Goal: Task Accomplishment & Management: Use online tool/utility

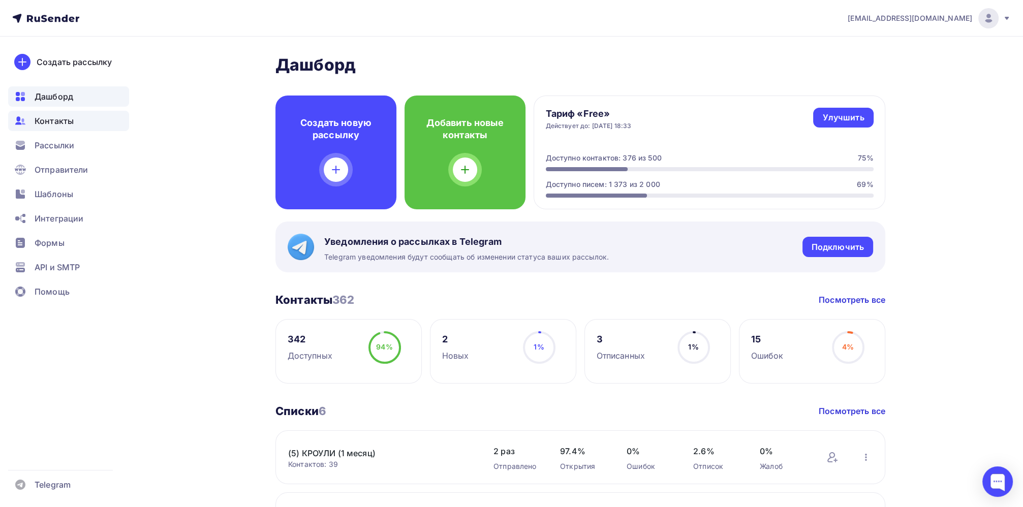
click at [59, 122] on span "Контакты" at bounding box center [54, 121] width 39 height 12
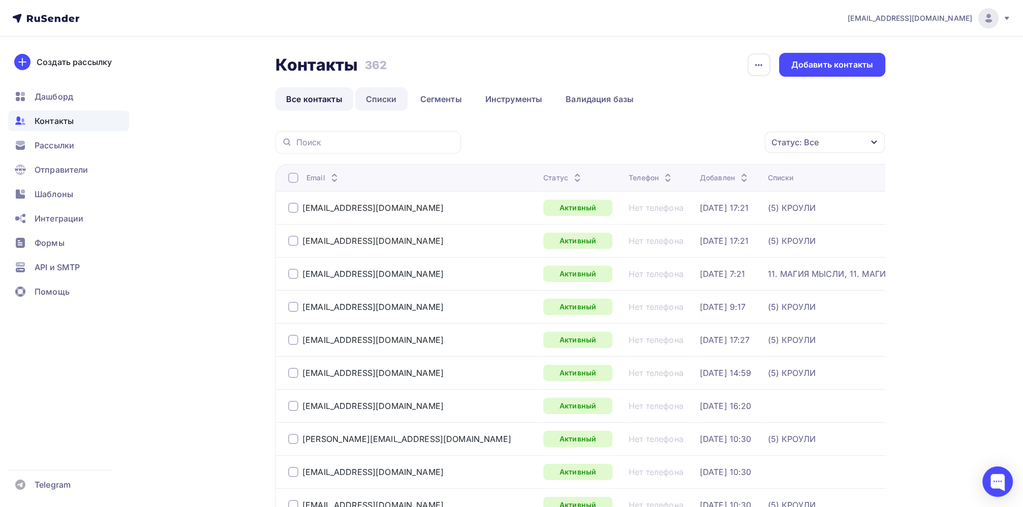
click at [387, 101] on link "Списки" at bounding box center [381, 98] width 52 height 23
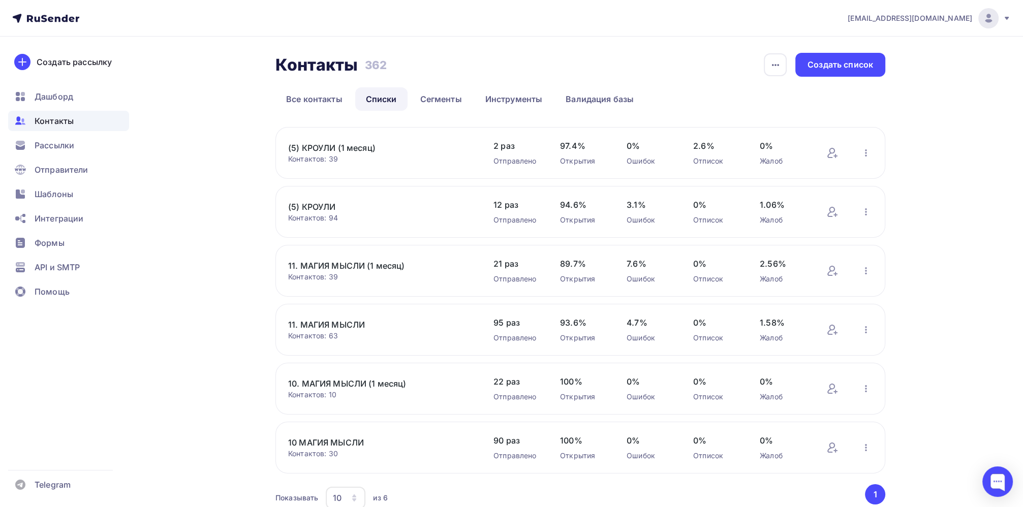
click at [325, 206] on link "(5) КРОУЛИ" at bounding box center [374, 207] width 173 height 12
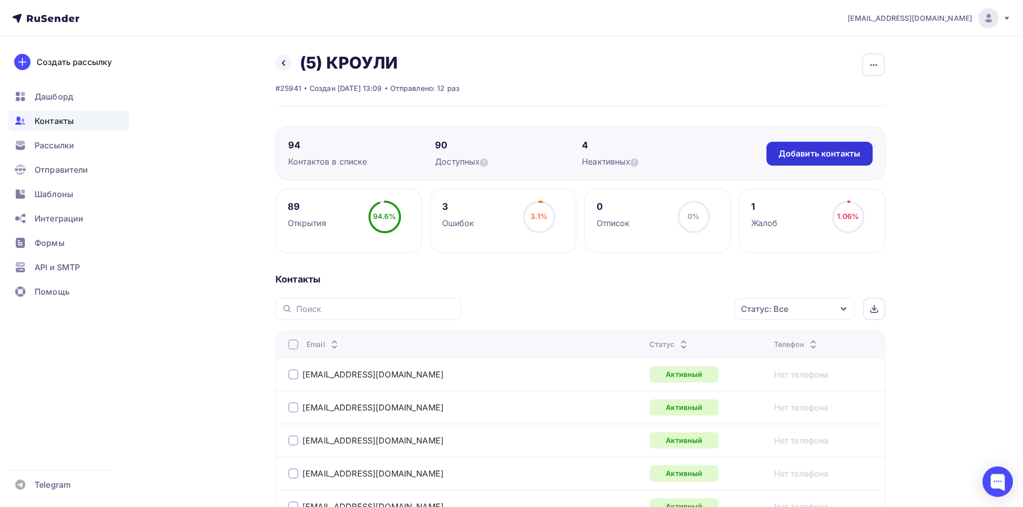
click at [815, 156] on div "Добавить контакты" at bounding box center [819, 154] width 82 height 12
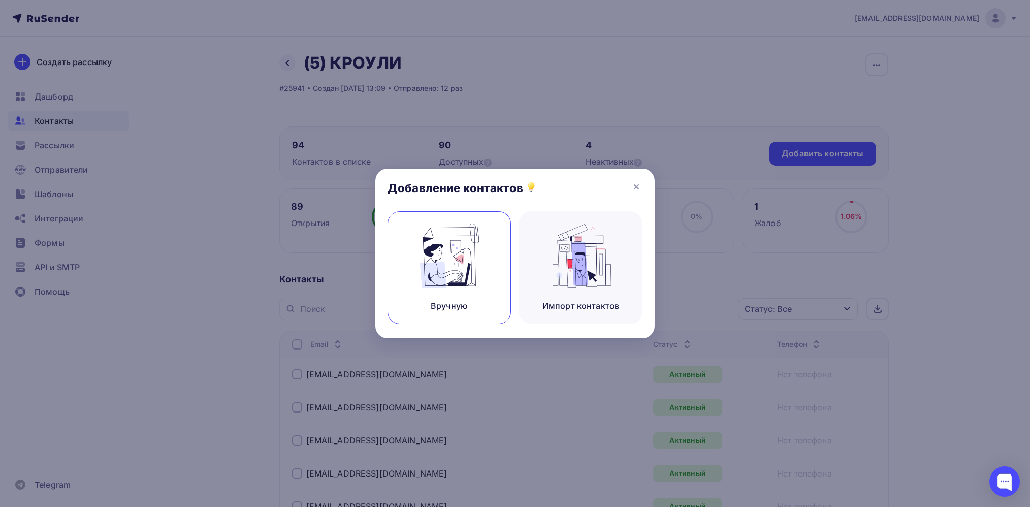
click at [458, 281] on img at bounding box center [450, 256] width 68 height 64
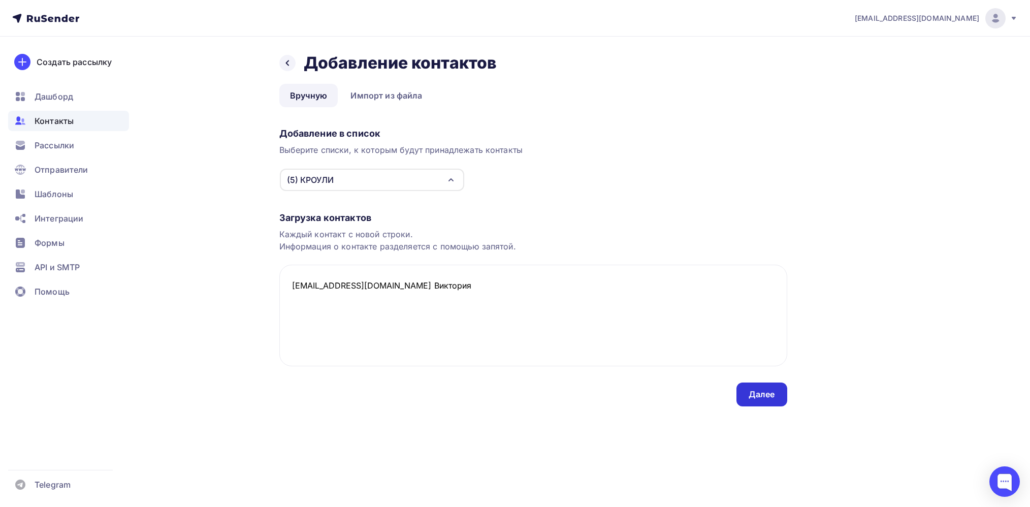
type textarea "[EMAIL_ADDRESS][DOMAIN_NAME] Виктория"
click at [766, 393] on div "Далее" at bounding box center [762, 395] width 26 height 12
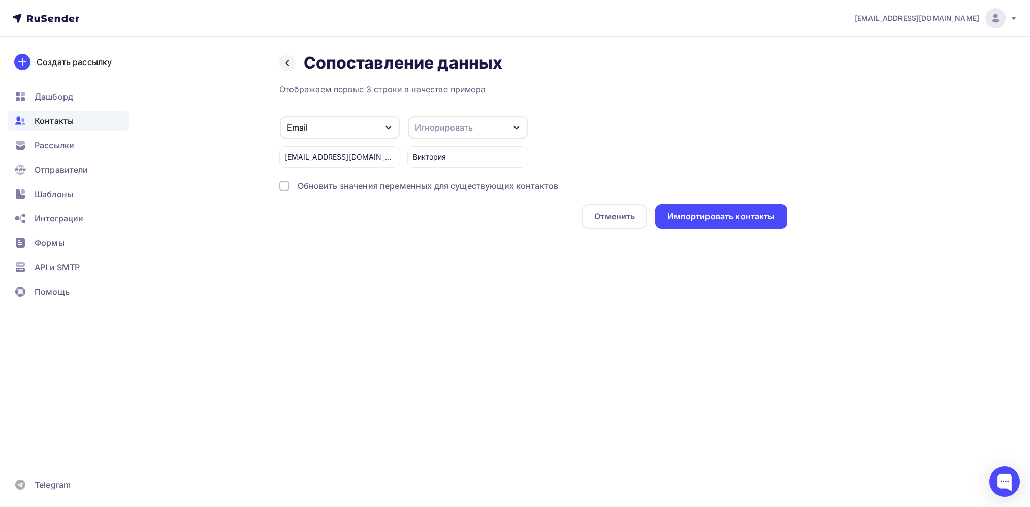
click at [482, 122] on div "Игнорировать" at bounding box center [468, 127] width 120 height 22
click at [437, 122] on div "Имя" at bounding box center [449, 123] width 59 height 12
click at [727, 218] on div "Импортировать контакты" at bounding box center [720, 217] width 107 height 12
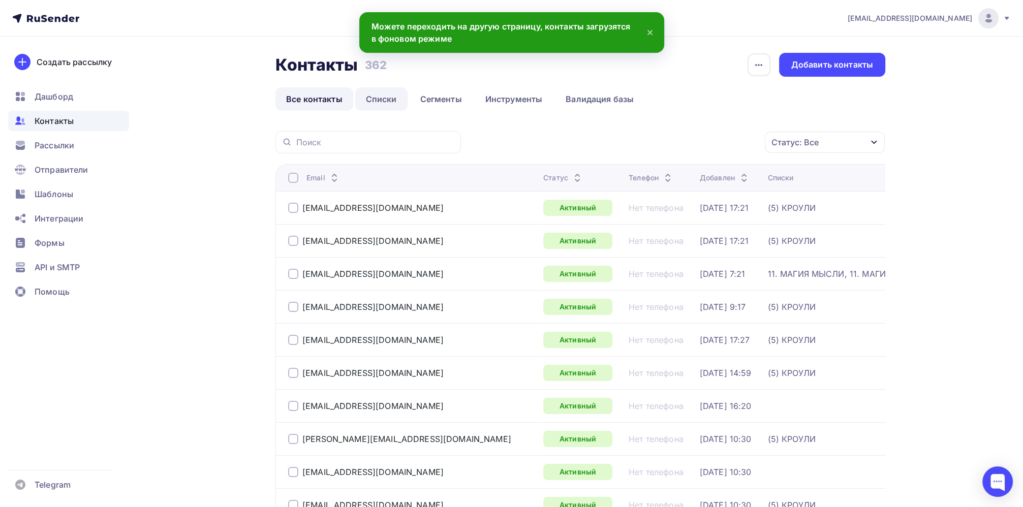
click at [385, 104] on link "Списки" at bounding box center [381, 98] width 52 height 23
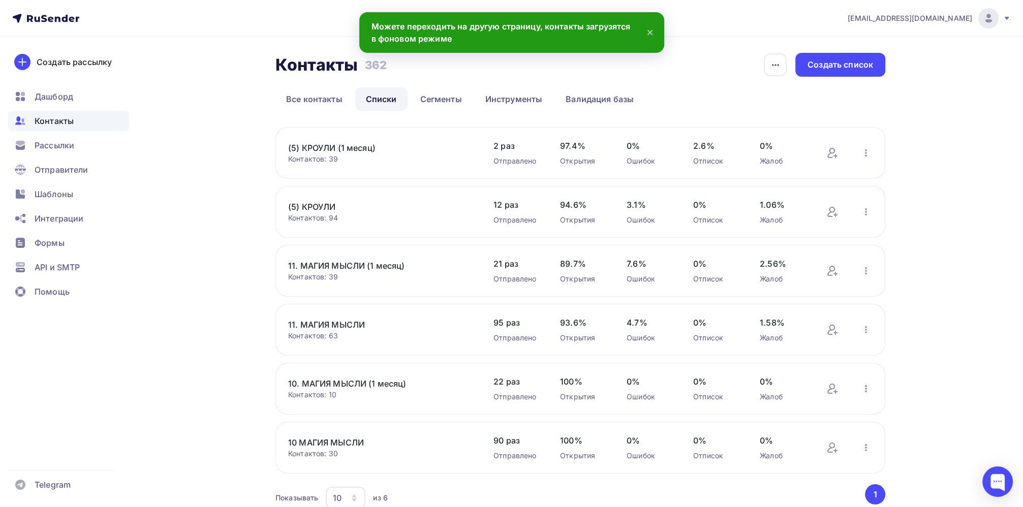
click at [326, 205] on link "(5) КРОУЛИ" at bounding box center [374, 207] width 173 height 12
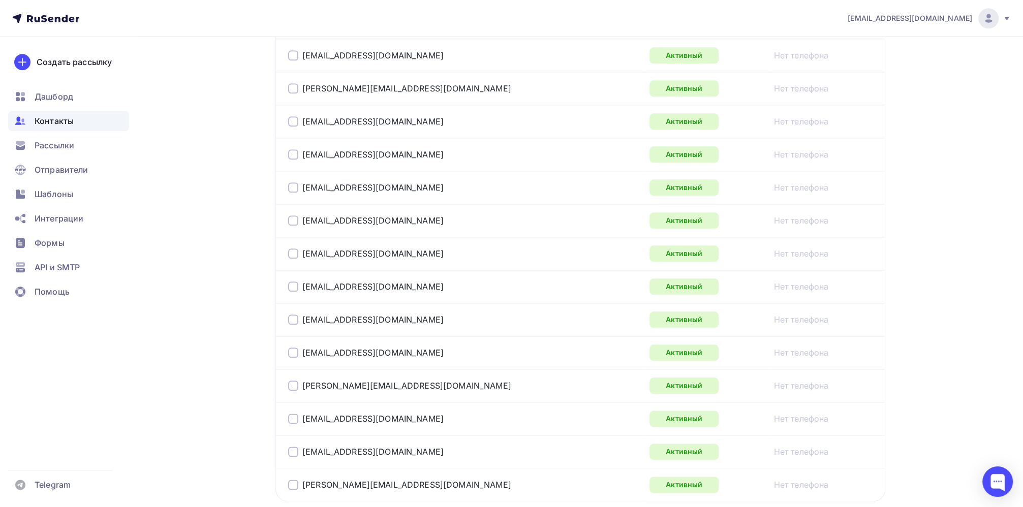
scroll to position [1549, 0]
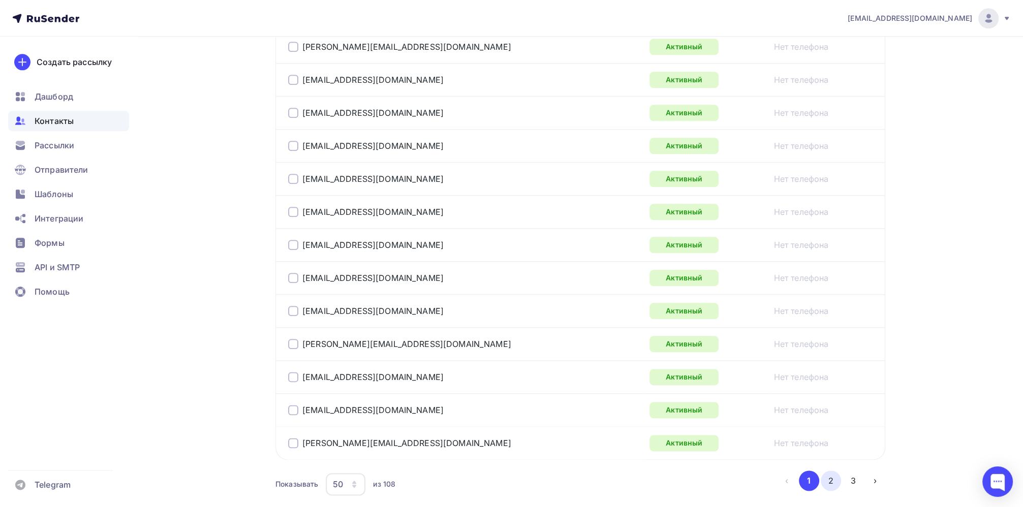
click at [832, 478] on button "2" at bounding box center [830, 480] width 20 height 20
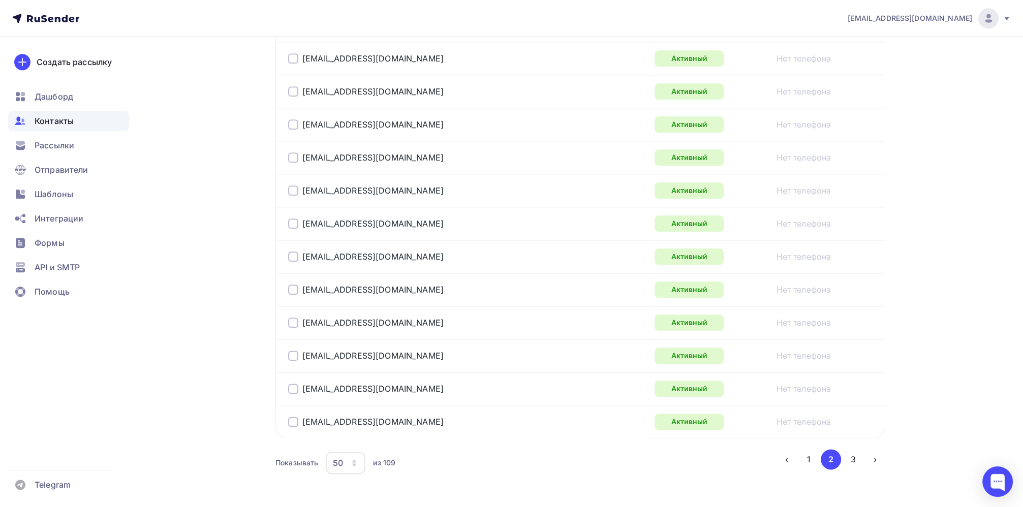
scroll to position [1600, 0]
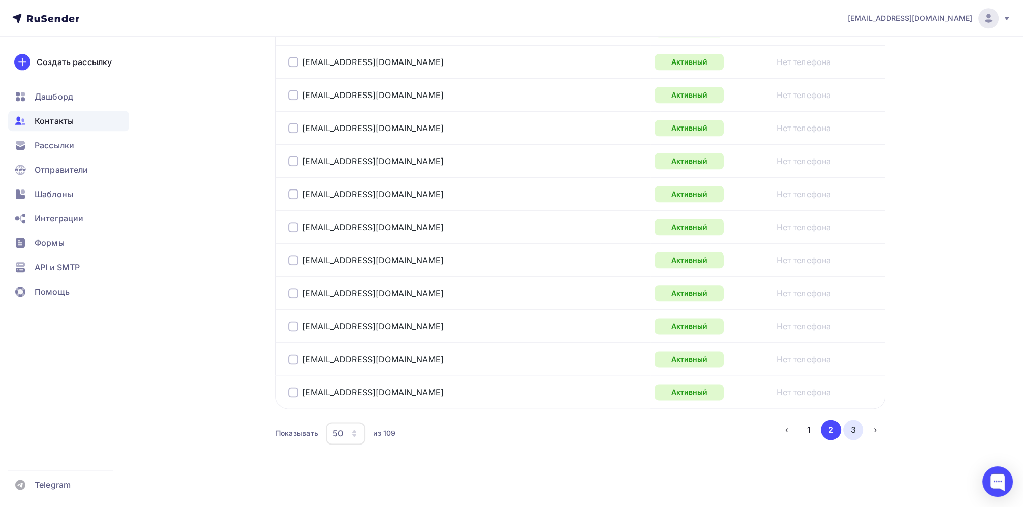
click at [853, 431] on button "3" at bounding box center [853, 430] width 20 height 20
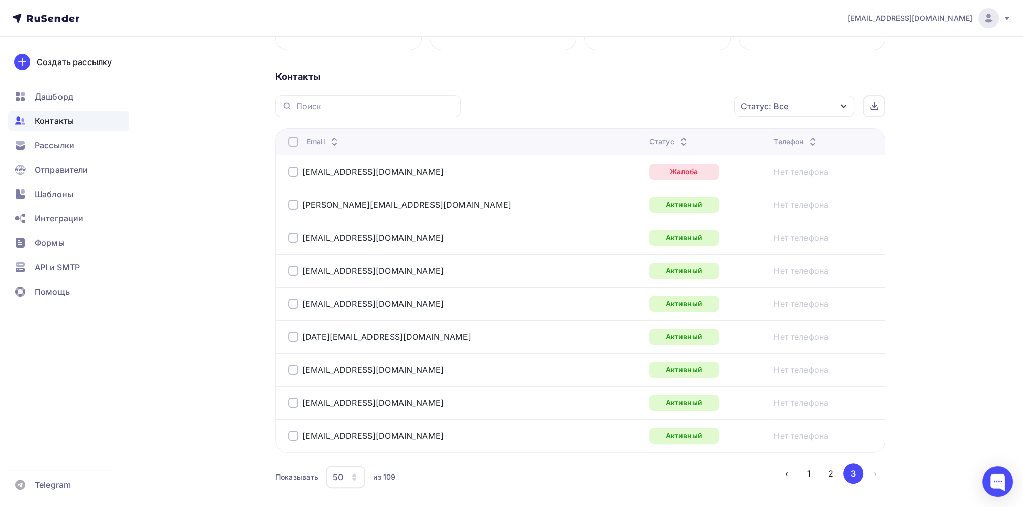
scroll to position [246, 0]
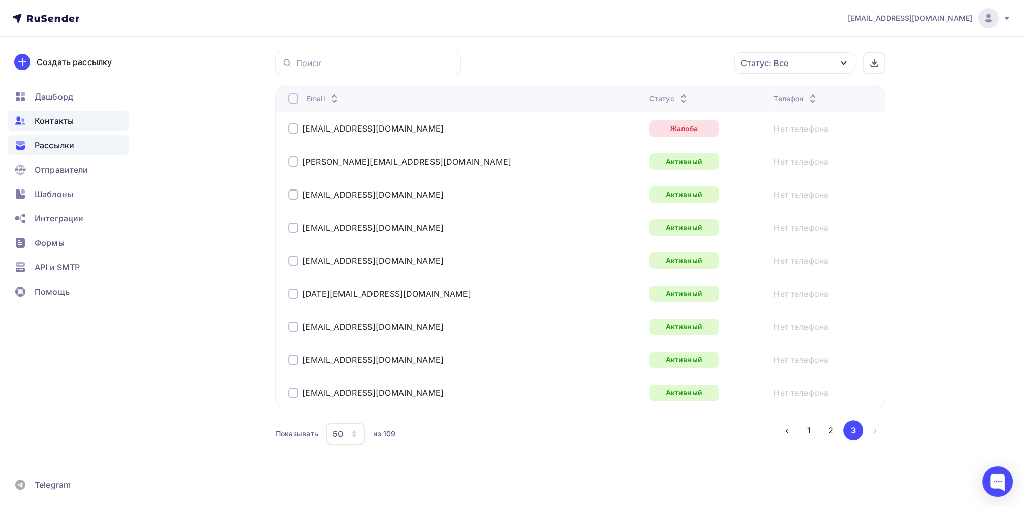
click at [39, 149] on span "Рассылки" at bounding box center [55, 145] width 40 height 12
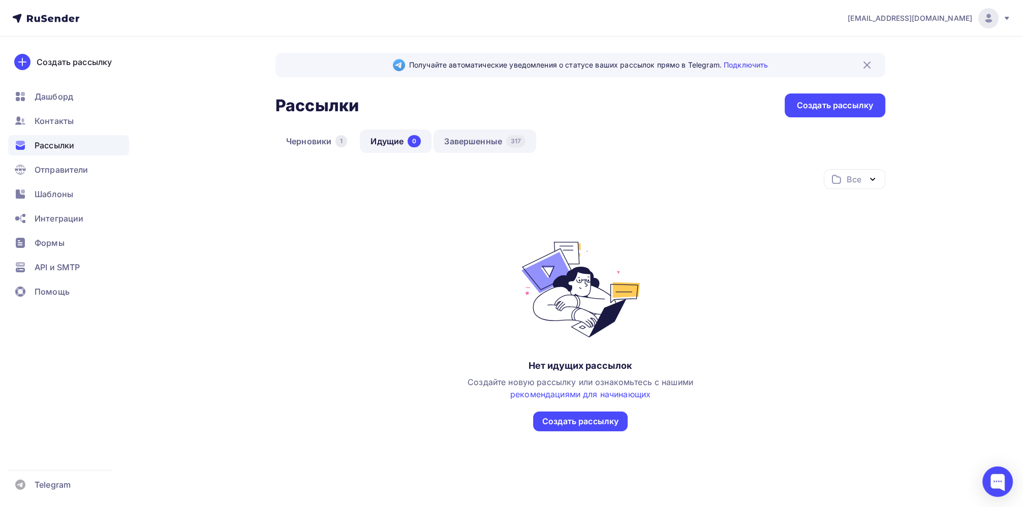
click at [496, 140] on link "Завершенные 317" at bounding box center [484, 141] width 103 height 23
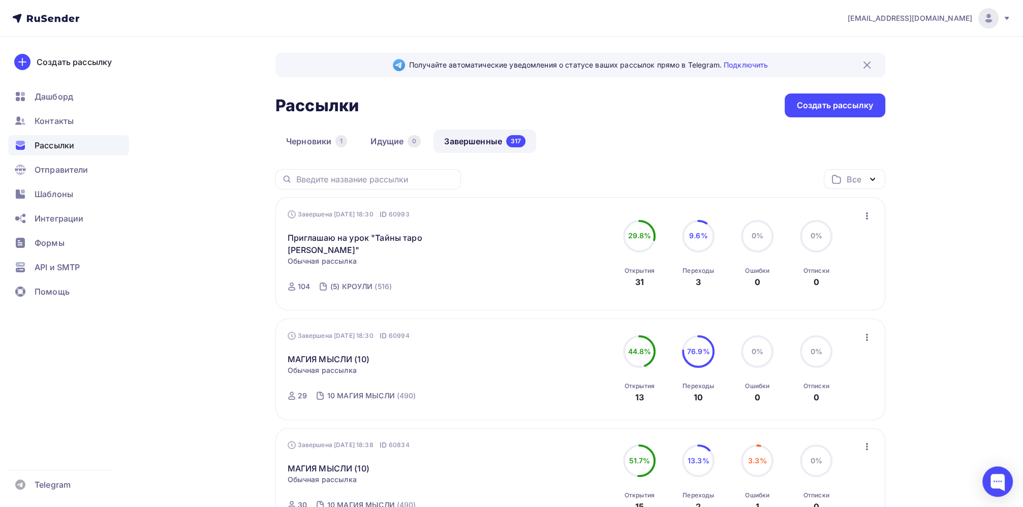
click at [868, 218] on icon "button" at bounding box center [867, 216] width 12 height 12
click at [827, 280] on div "Копировать в новую" at bounding box center [820, 282] width 104 height 12
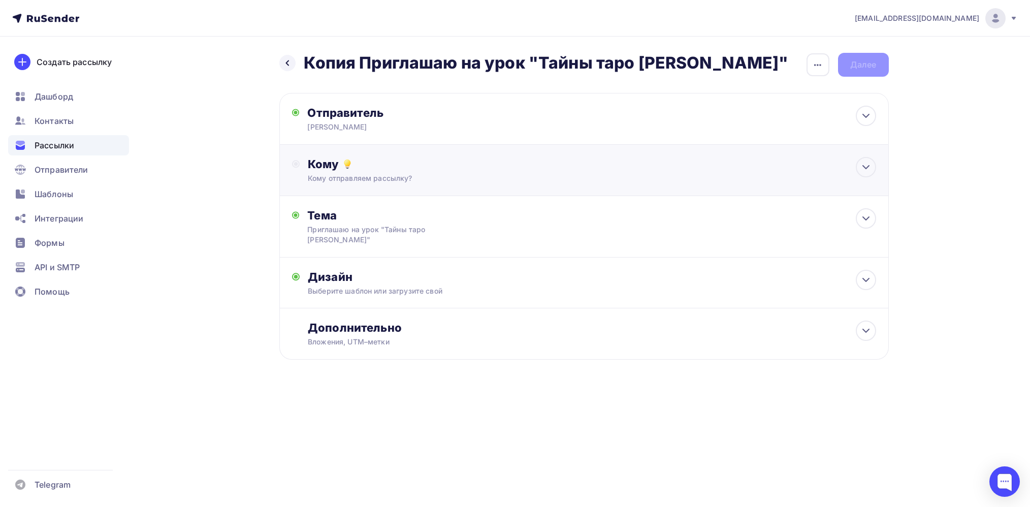
click at [298, 165] on icon at bounding box center [296, 164] width 8 height 8
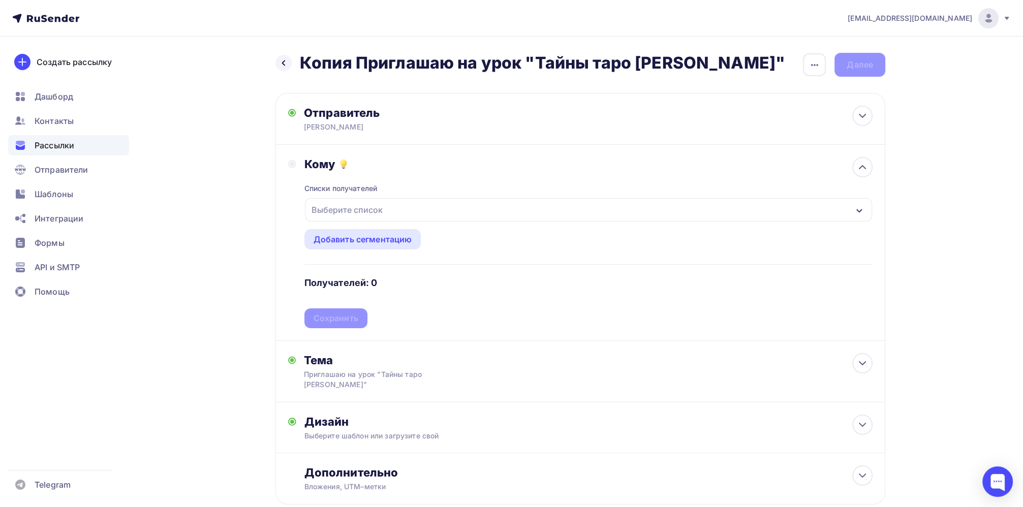
click at [358, 212] on div "Выберите список" at bounding box center [346, 210] width 79 height 18
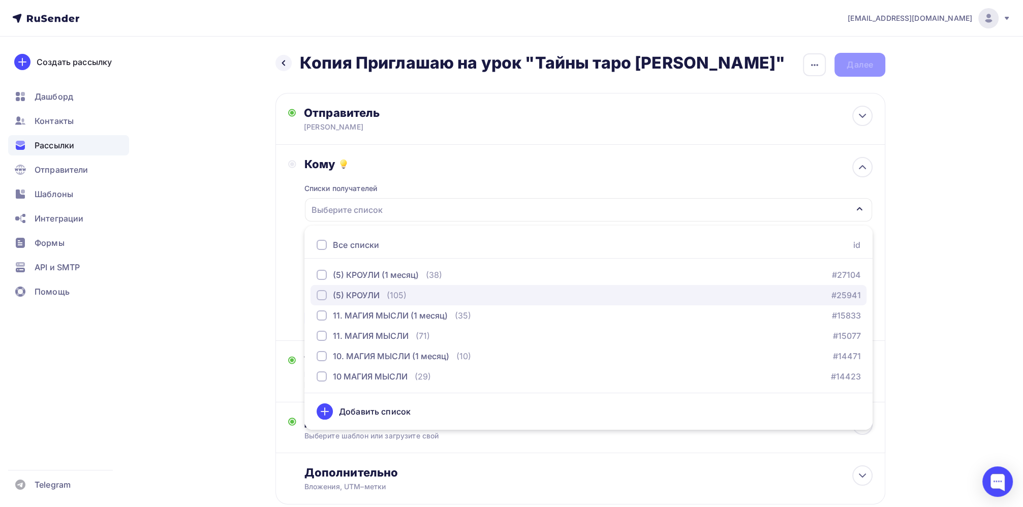
click at [327, 296] on div "(5) КРОУЛИ" at bounding box center [347, 295] width 63 height 12
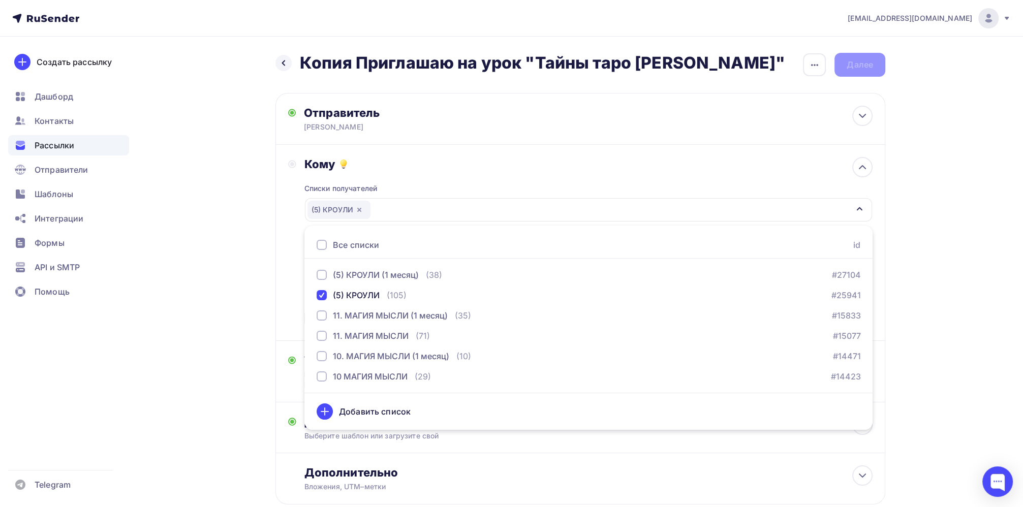
click at [292, 244] on div "Кому Списки получателей (5) КРОУЛИ Все списки id (5) КРОУЛИ (1 месяц) (38) #271…" at bounding box center [580, 242] width 584 height 171
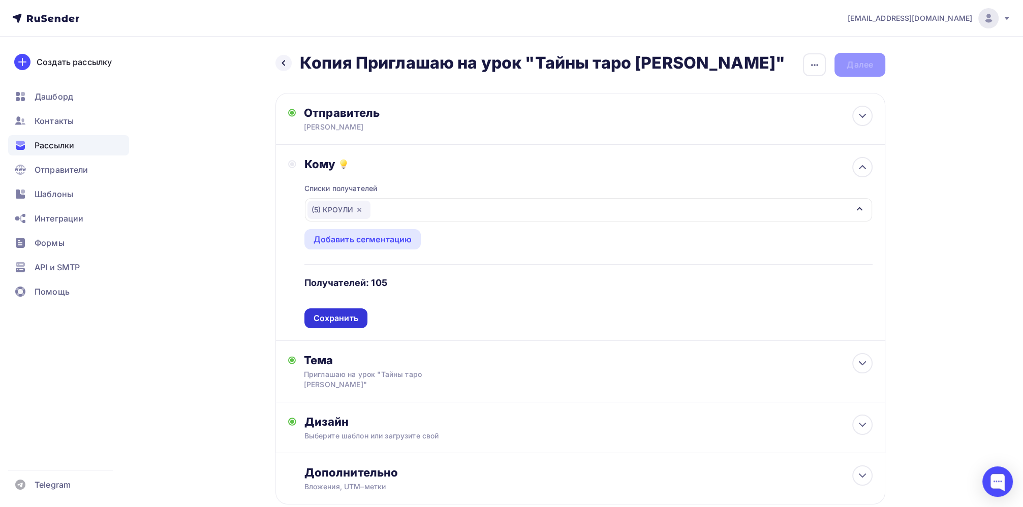
click at [329, 313] on div "Сохранить" at bounding box center [335, 318] width 45 height 12
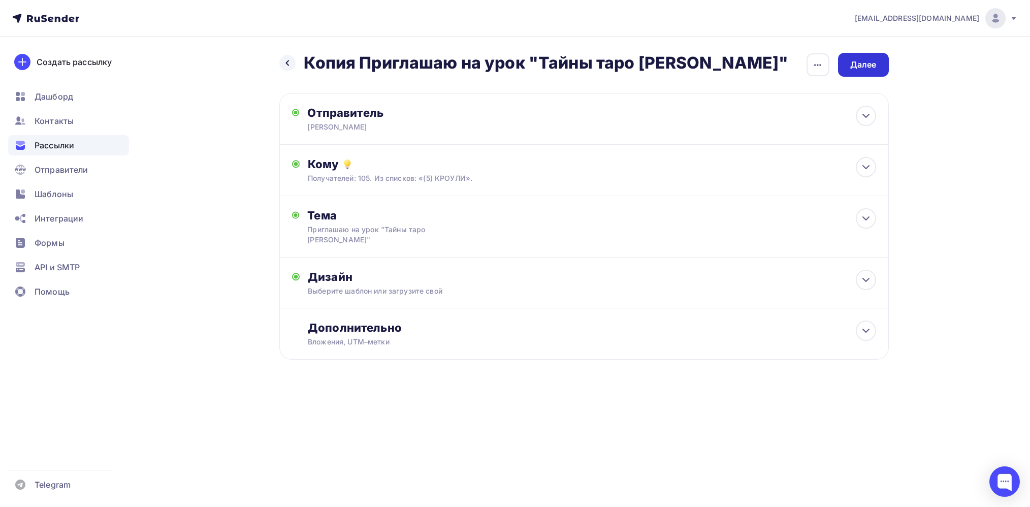
click at [872, 68] on div "Далее" at bounding box center [863, 65] width 26 height 12
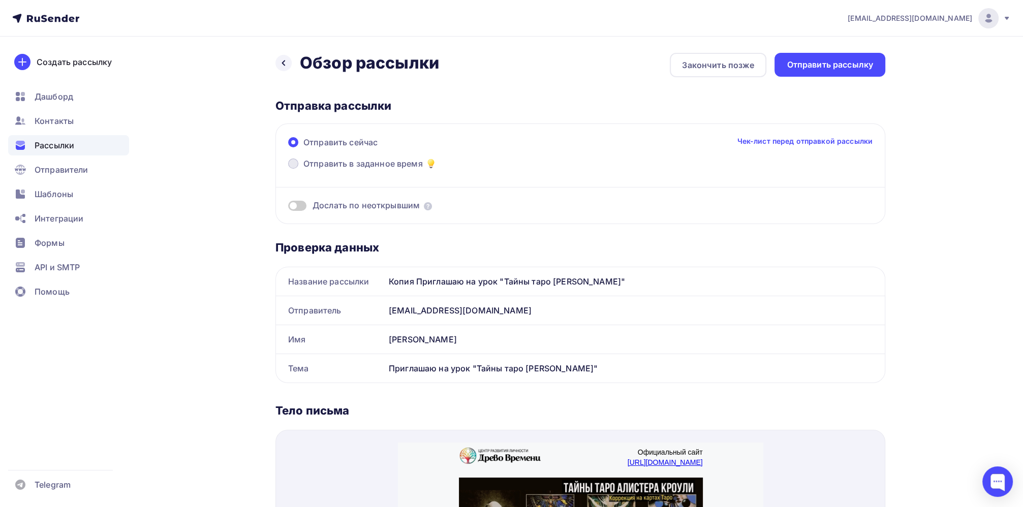
click at [295, 162] on span at bounding box center [293, 163] width 10 height 10
click at [303, 170] on input "Отправить в заданное время" at bounding box center [303, 170] width 0 height 0
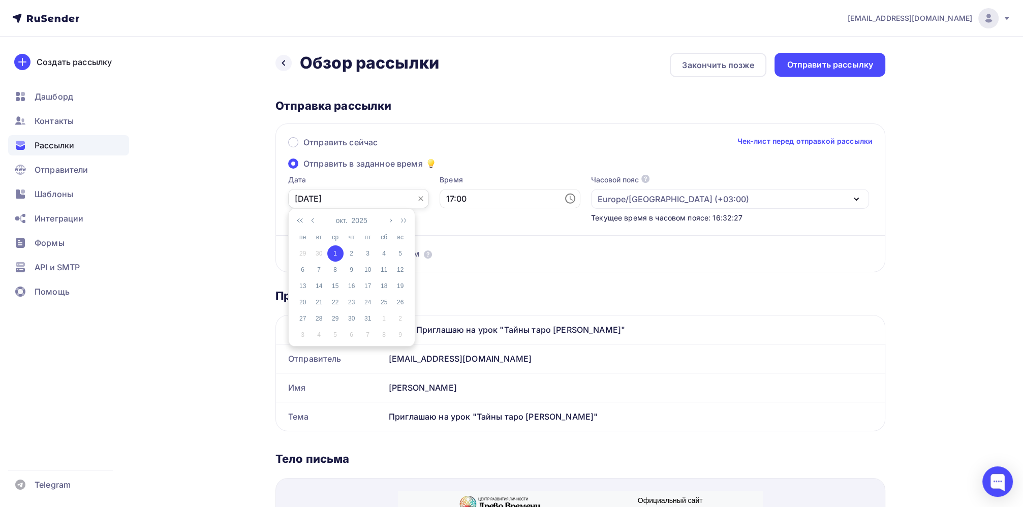
click at [312, 199] on input "[DATE]" at bounding box center [358, 198] width 141 height 19
click at [333, 251] on div "1" at bounding box center [335, 253] width 16 height 9
click at [461, 200] on input "17:00" at bounding box center [509, 198] width 141 height 19
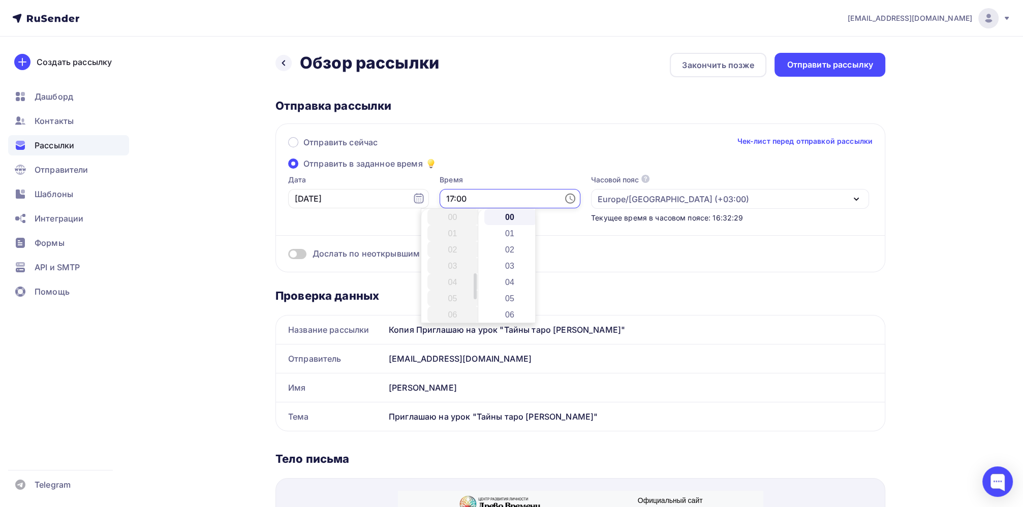
scroll to position [276, 0]
click at [449, 237] on li "18" at bounding box center [453, 233] width 52 height 16
click at [508, 294] on li "30" at bounding box center [510, 298] width 52 height 16
type input "18:30"
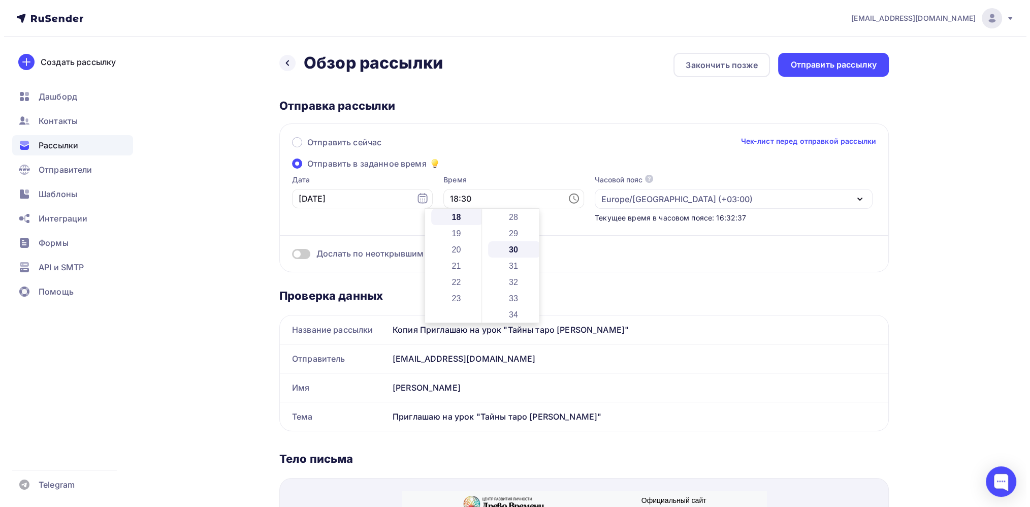
scroll to position [488, 0]
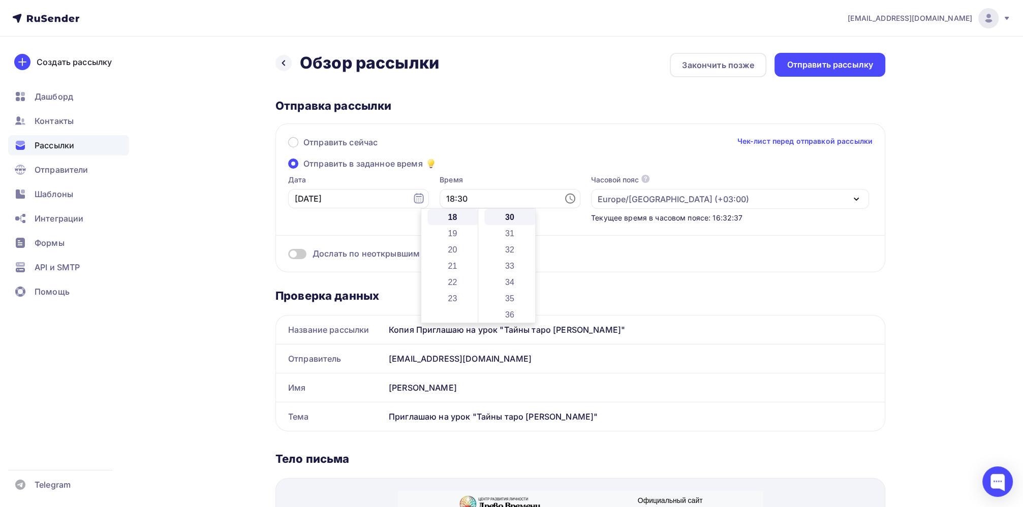
click at [486, 165] on div "Отправить сейчас Чек-лист перед отправкой рассылки Отправить в заданное время Д…" at bounding box center [580, 197] width 610 height 149
click at [822, 70] on div "Отправить рассылку" at bounding box center [829, 65] width 86 height 12
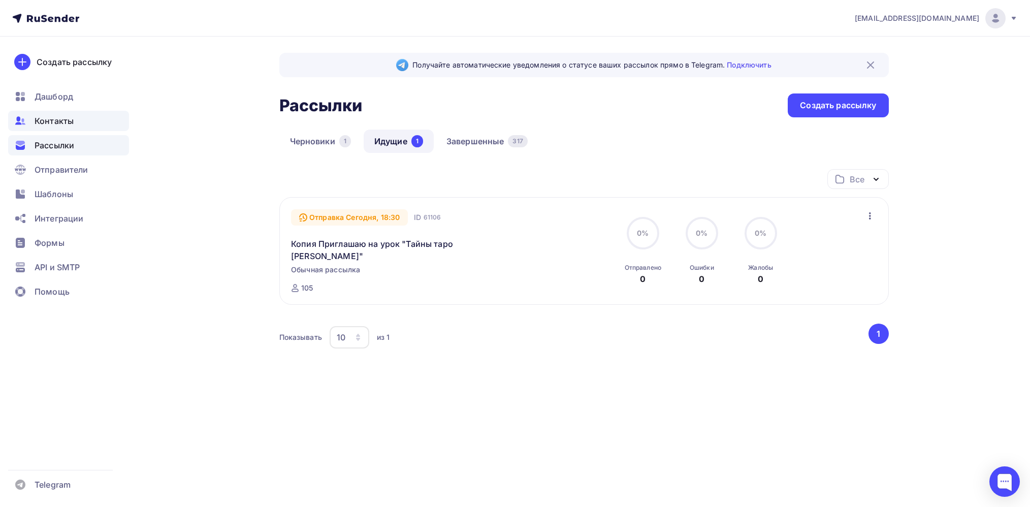
click at [62, 120] on span "Контакты" at bounding box center [54, 121] width 39 height 12
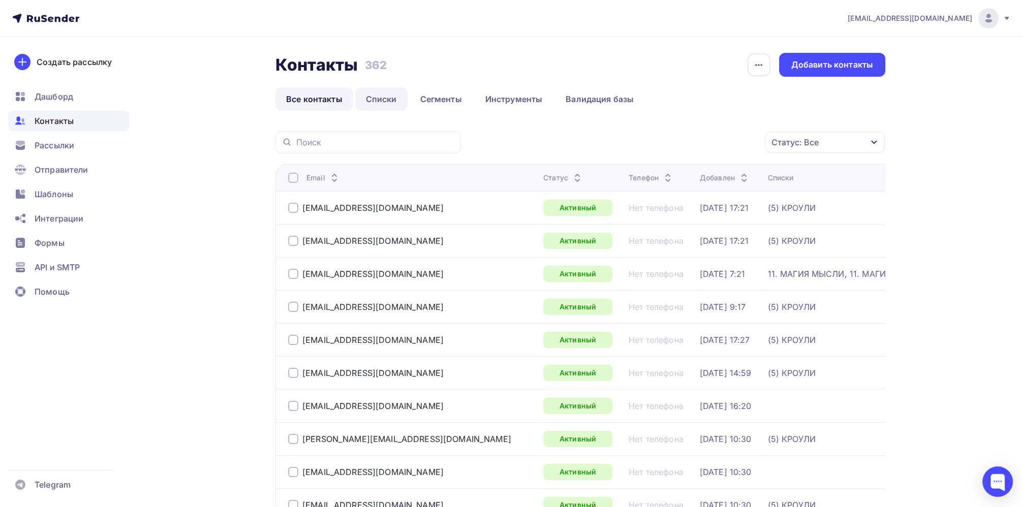
click at [370, 98] on link "Списки" at bounding box center [381, 98] width 52 height 23
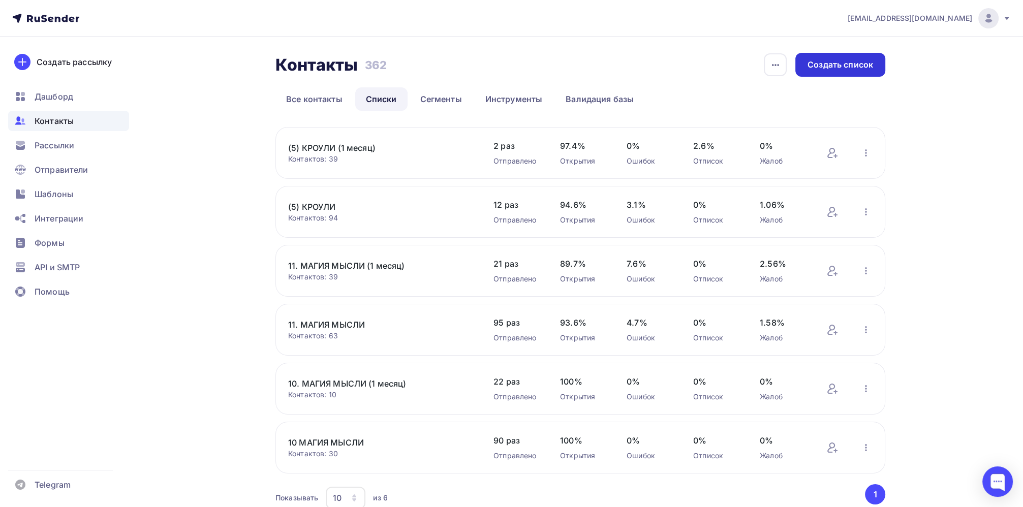
click at [853, 72] on div "Создать список" at bounding box center [840, 65] width 90 height 24
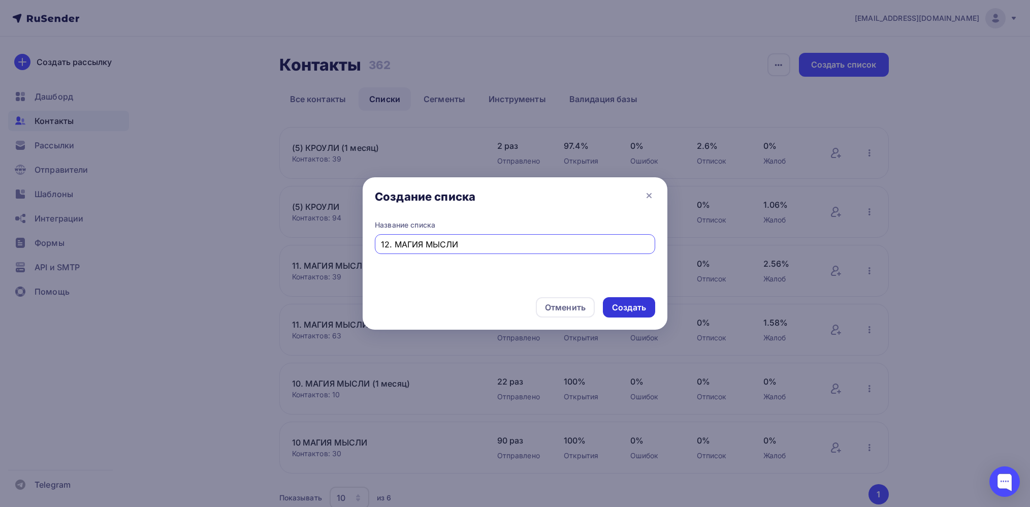
type input "12. МАГИЯ МЫСЛИ"
click at [626, 306] on div "Создать" at bounding box center [629, 308] width 34 height 12
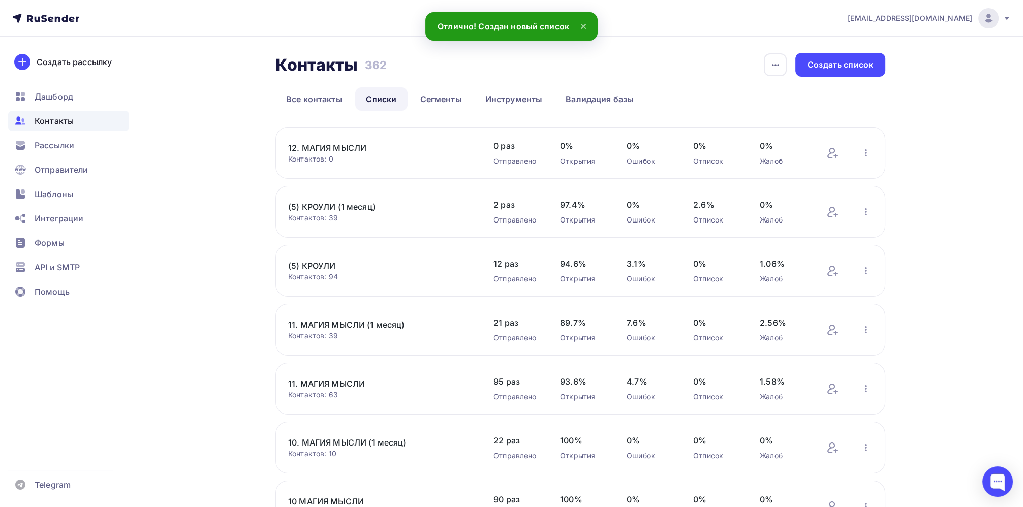
click at [325, 154] on div "Контактов: 0" at bounding box center [380, 159] width 185 height 10
click at [336, 145] on link "12. МАГИЯ МЫСЛИ" at bounding box center [374, 148] width 173 height 12
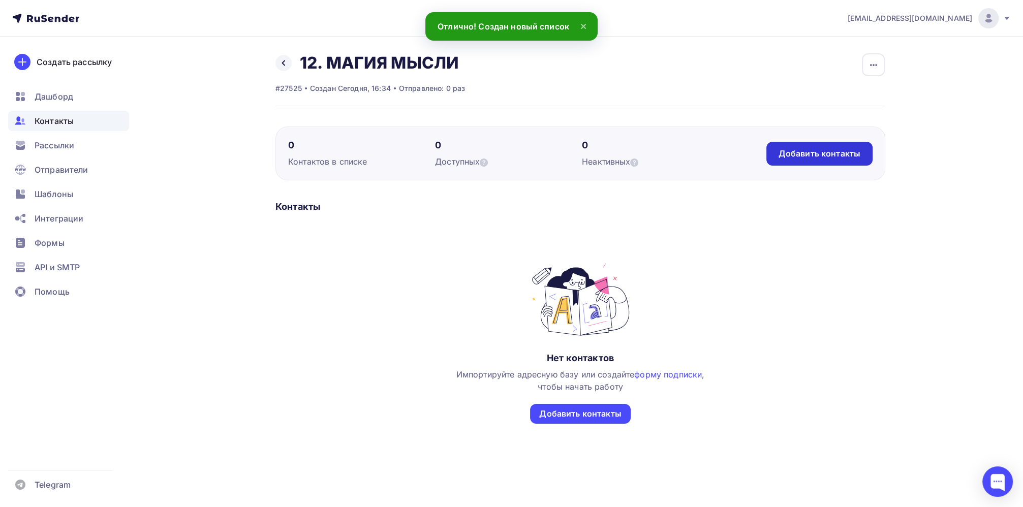
click at [813, 149] on div "Добавить контакты" at bounding box center [819, 154] width 82 height 12
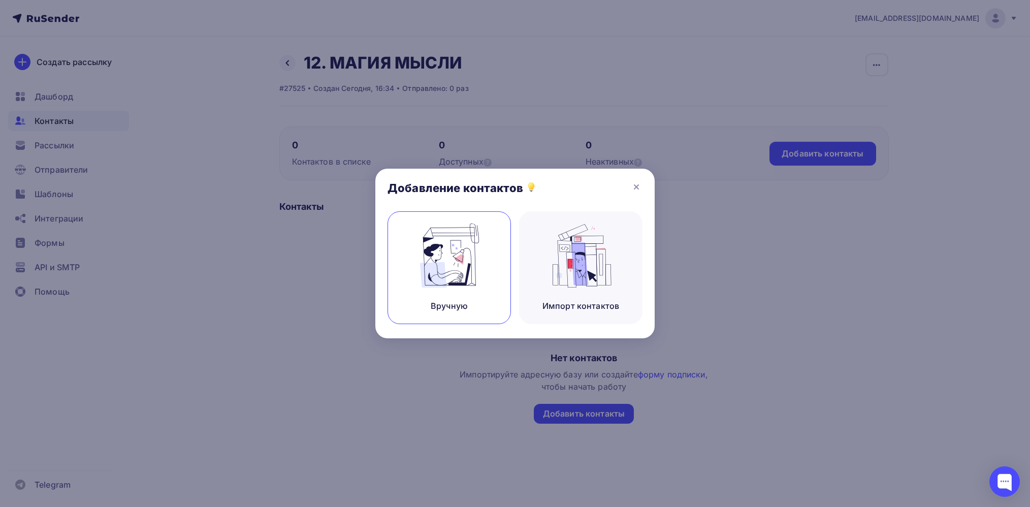
click at [443, 277] on img at bounding box center [450, 256] width 68 height 64
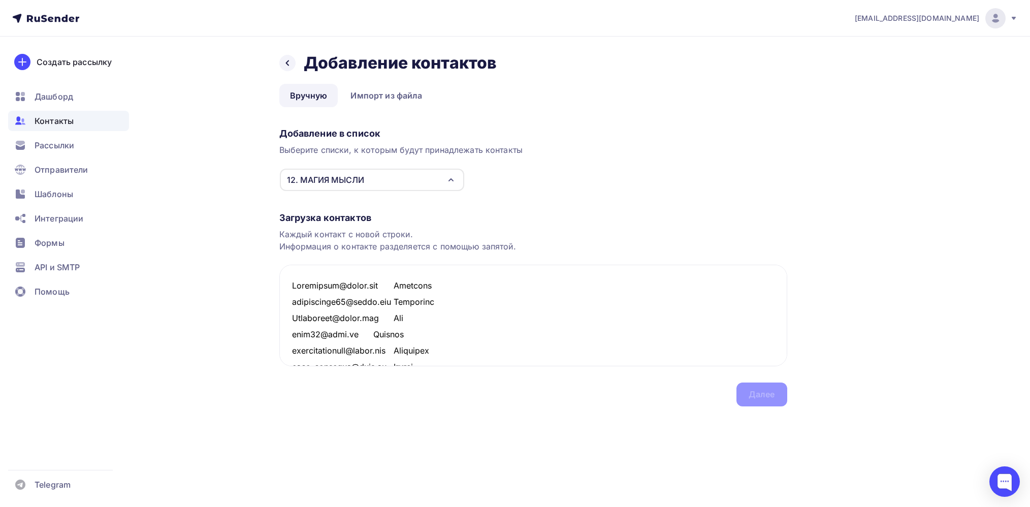
scroll to position [948, 0]
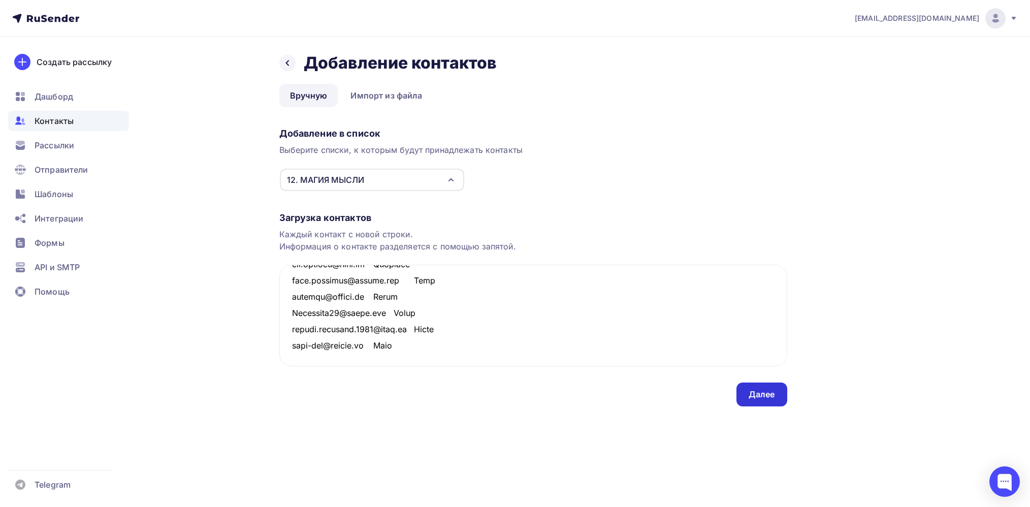
type textarea "Loremipsum@dolor.sit Ametcons adipiscinge89@seddo.eiu Temporinc Utlaboreet@dolo…"
click at [765, 394] on div "Далее" at bounding box center [762, 395] width 26 height 12
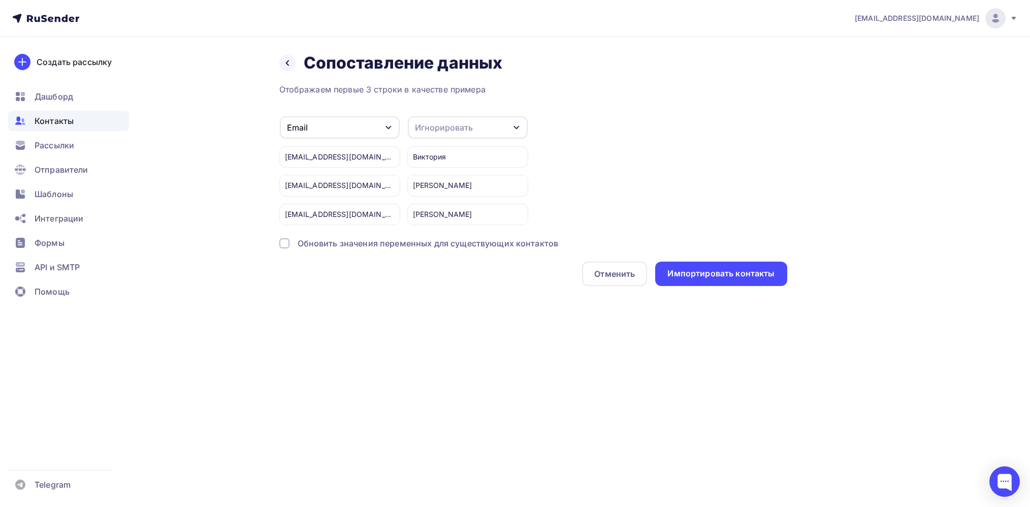
click at [482, 135] on div "Игнорировать" at bounding box center [468, 127] width 120 height 22
click at [453, 184] on div "Имя" at bounding box center [449, 180] width 59 height 12
click at [712, 272] on div "Импортировать контакты" at bounding box center [720, 274] width 107 height 12
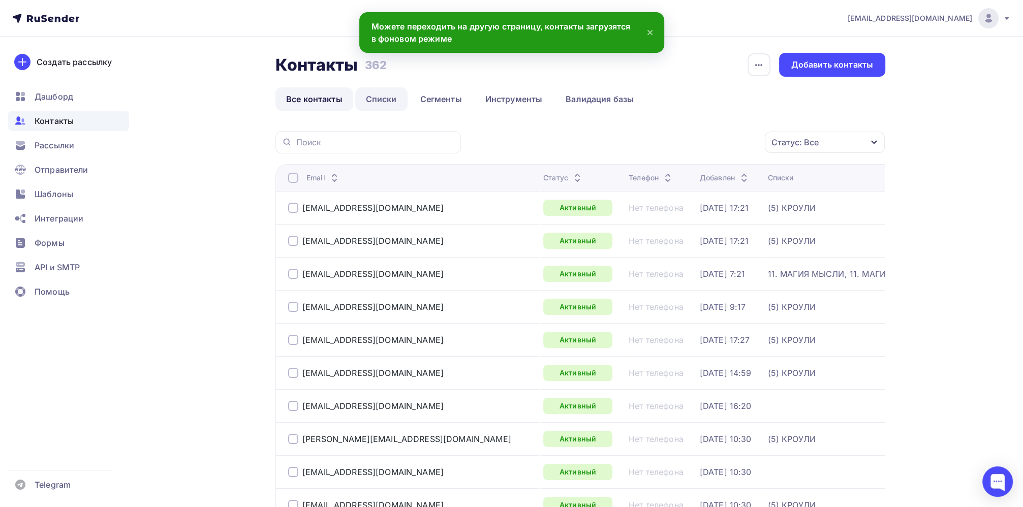
click at [380, 98] on link "Списки" at bounding box center [381, 98] width 52 height 23
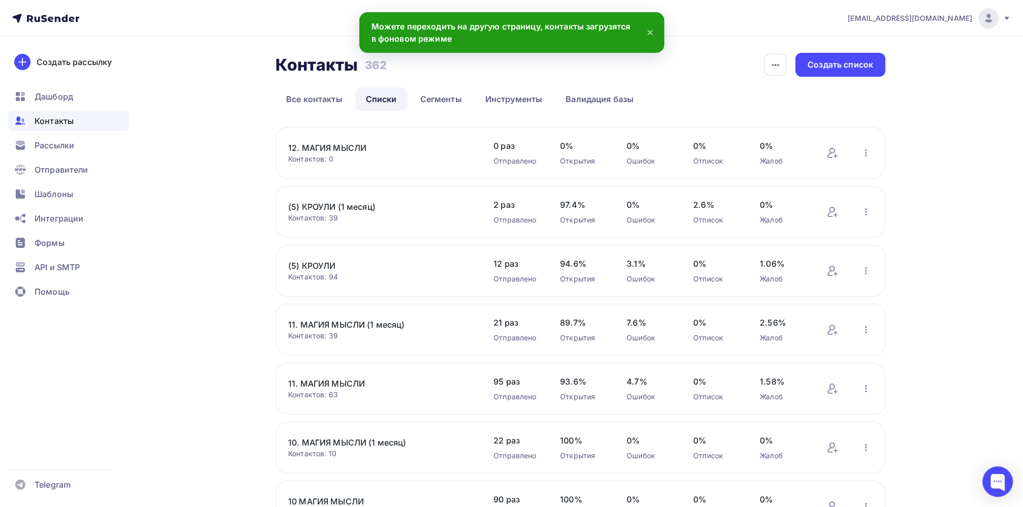
click at [337, 148] on link "12. МАГИЯ МЫСЛИ" at bounding box center [374, 148] width 173 height 12
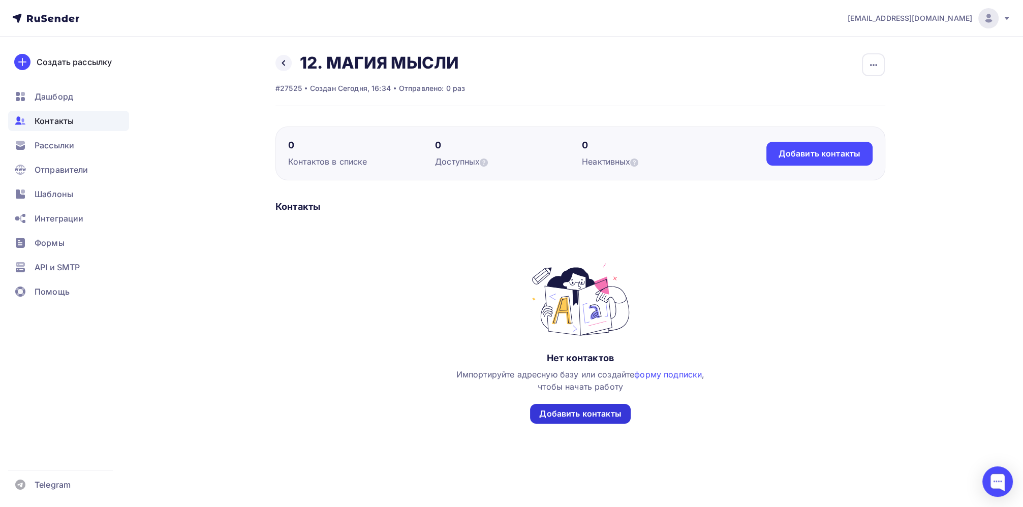
click at [595, 417] on div "Добавить контакты" at bounding box center [580, 414] width 82 height 12
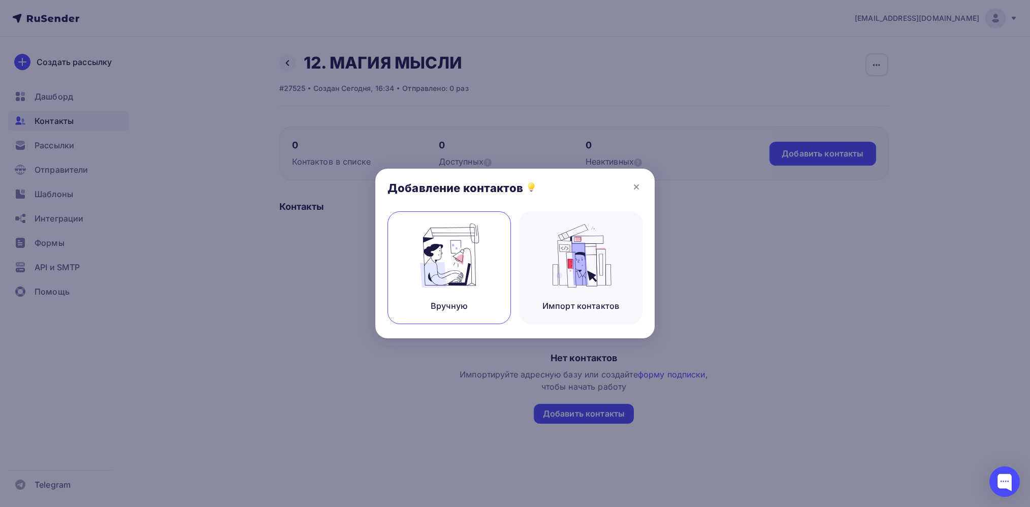
click at [440, 277] on img at bounding box center [450, 256] width 68 height 64
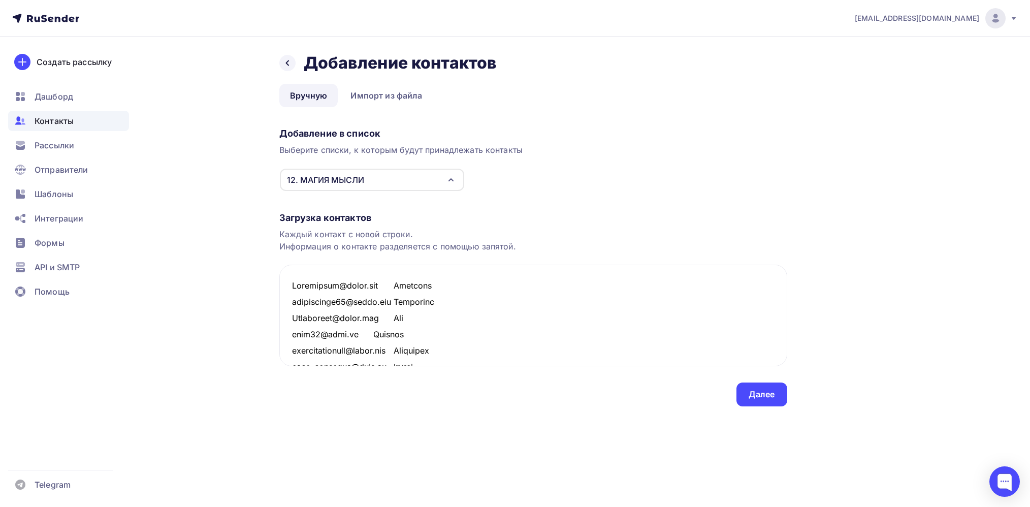
scroll to position [948, 0]
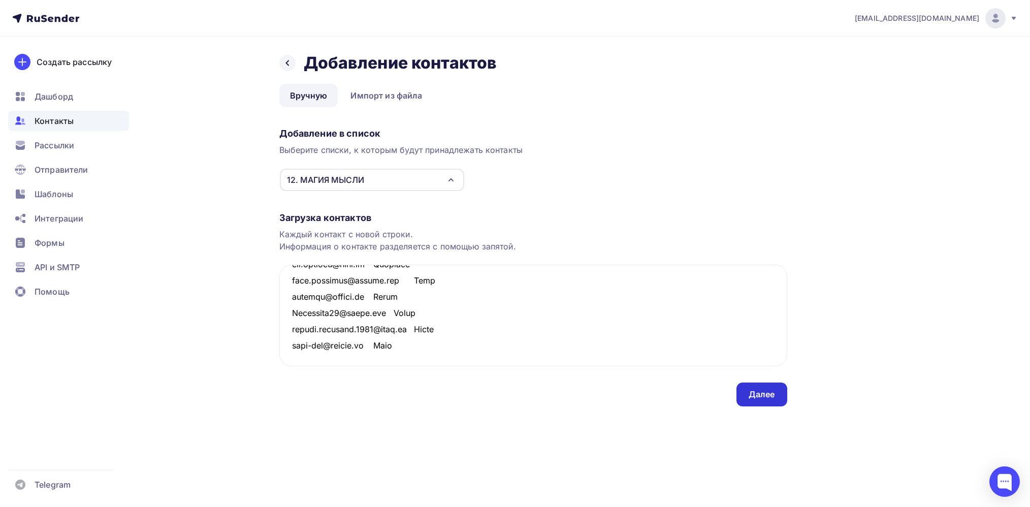
type textarea "Loremipsum@dolor.sit Ametcons adipiscinge89@seddo.eiu Temporinc Utlaboreet@dolo…"
click at [754, 393] on div "Далее" at bounding box center [762, 395] width 26 height 12
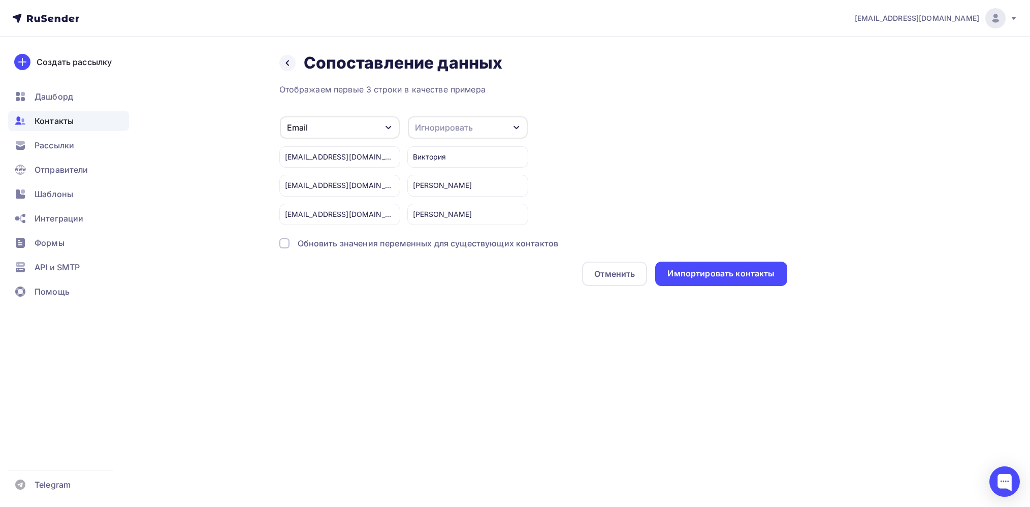
click at [503, 128] on div "Игнорировать" at bounding box center [468, 127] width 120 height 22
click at [424, 175] on div "Имя" at bounding box center [449, 180] width 59 height 12
click at [713, 274] on div "Импортировать контакты" at bounding box center [720, 274] width 107 height 12
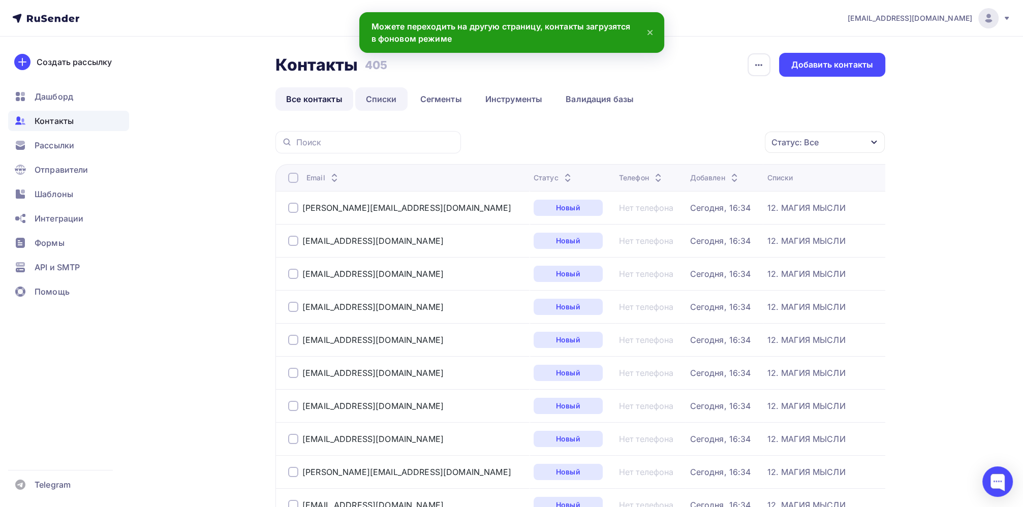
click at [387, 96] on link "Списки" at bounding box center [381, 98] width 52 height 23
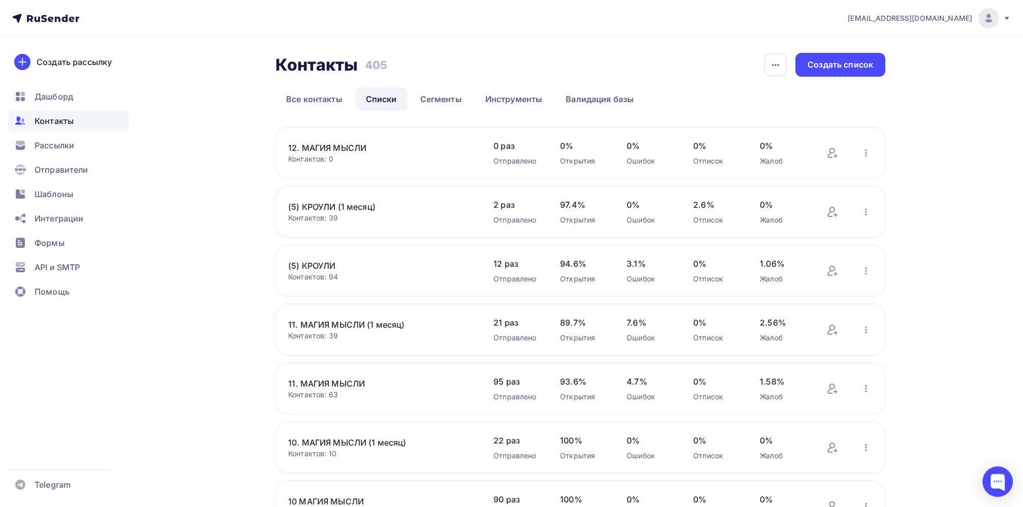
click at [343, 146] on link "12. МАГИЯ МЫСЛИ" at bounding box center [374, 148] width 173 height 12
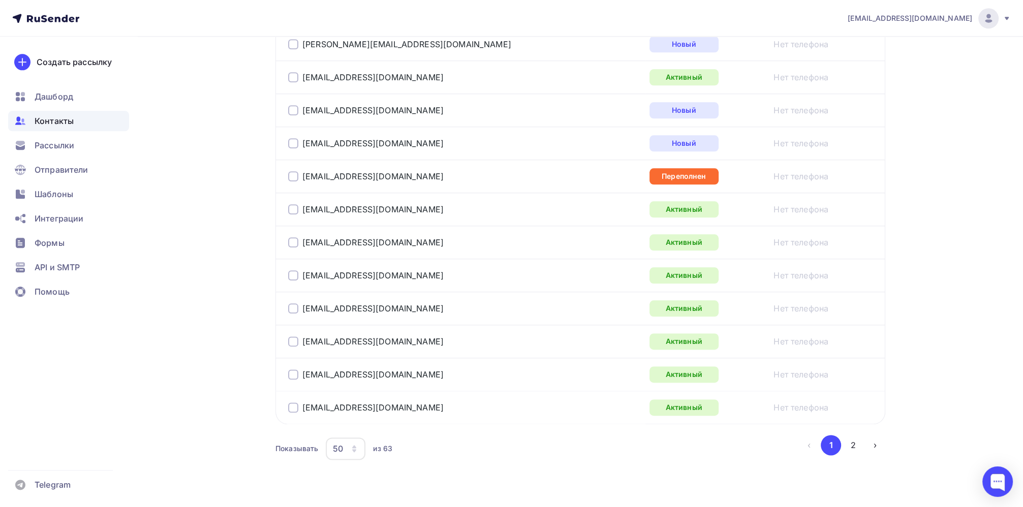
scroll to position [1600, 0]
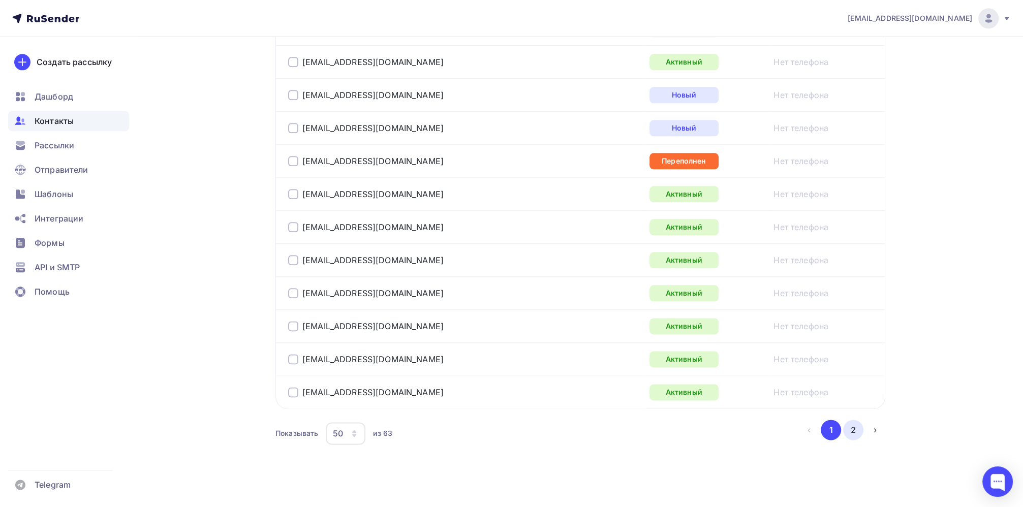
click at [853, 425] on button "2" at bounding box center [853, 430] width 20 height 20
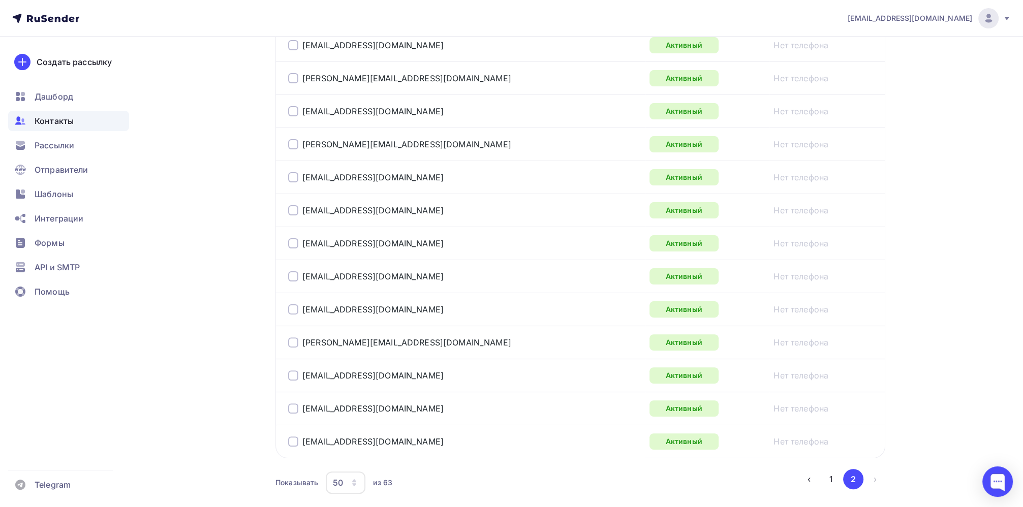
scroll to position [382, 0]
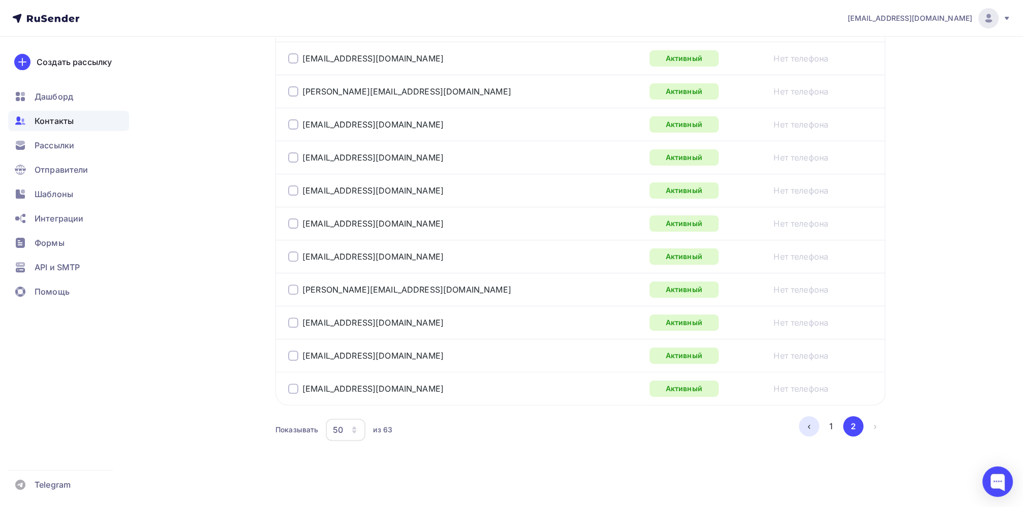
click at [810, 427] on button "‹" at bounding box center [809, 426] width 20 height 20
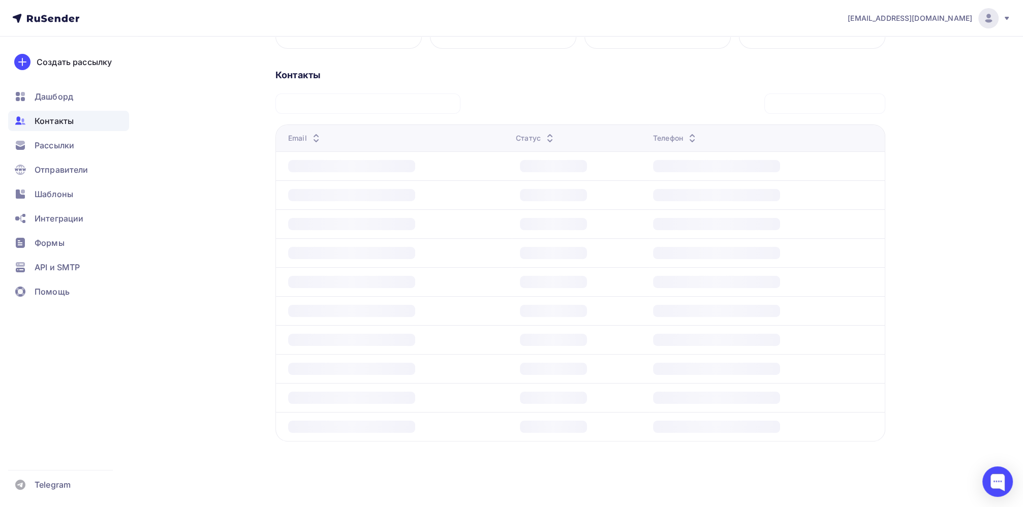
scroll to position [203, 0]
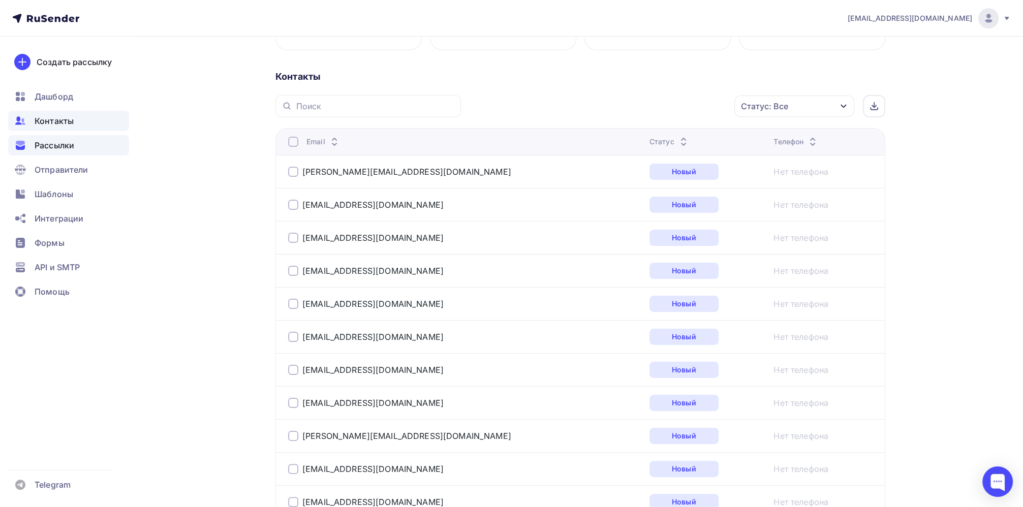
click at [65, 147] on span "Рассылки" at bounding box center [55, 145] width 40 height 12
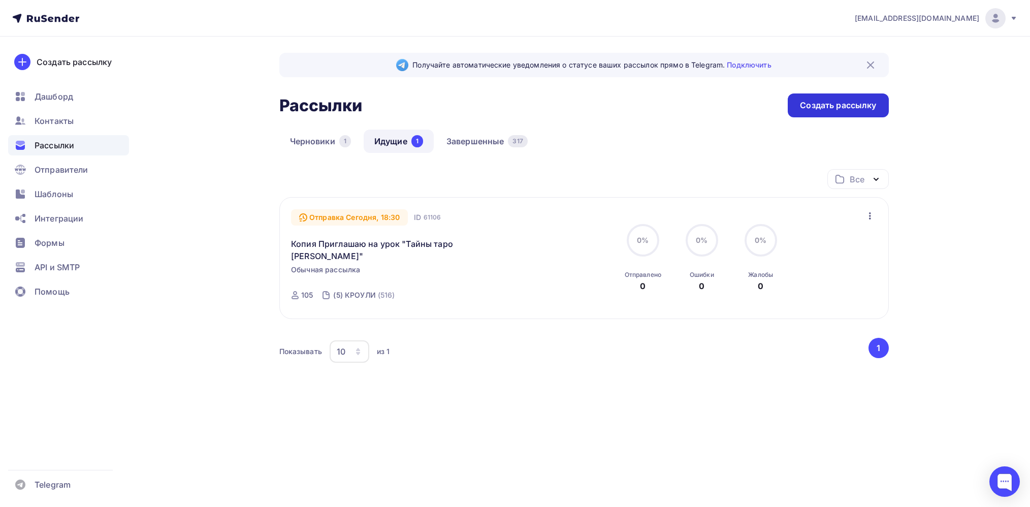
click at [835, 108] on div "Создать рассылку" at bounding box center [838, 106] width 76 height 12
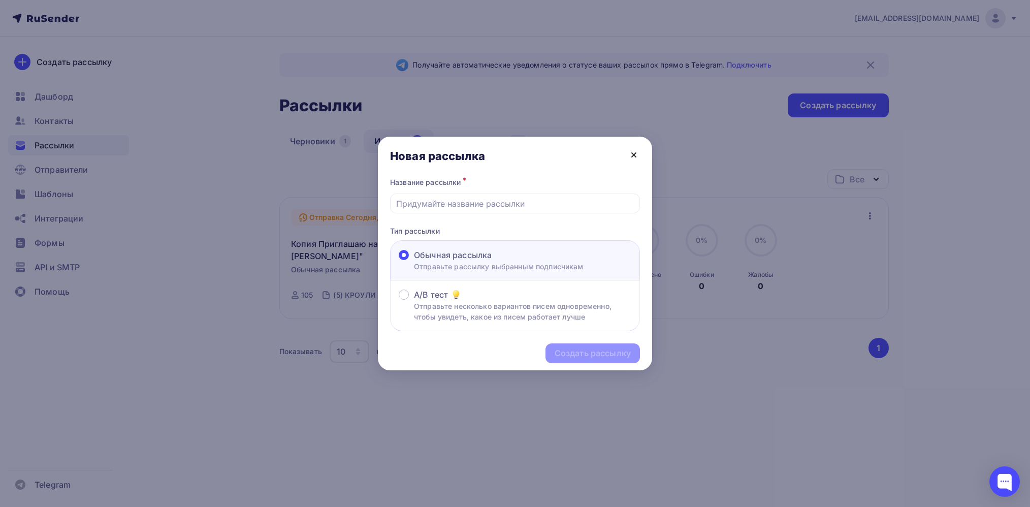
click at [632, 155] on icon at bounding box center [634, 155] width 12 height 12
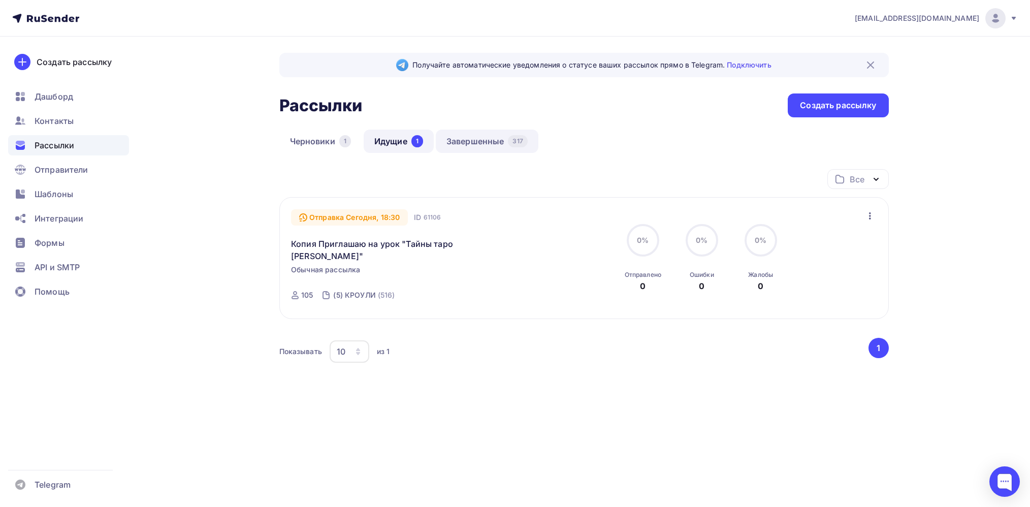
click at [493, 145] on link "Завершенные 317" at bounding box center [487, 141] width 103 height 23
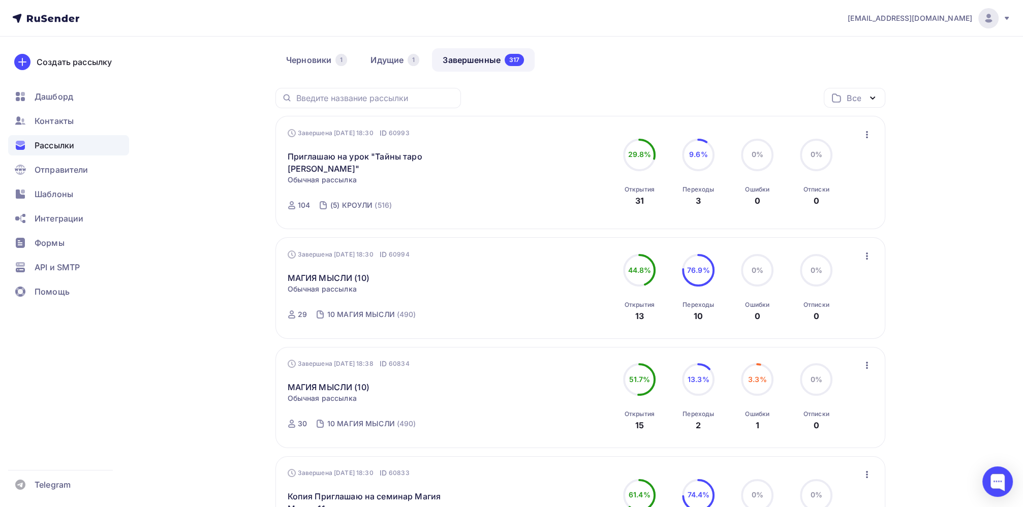
scroll to position [152, 0]
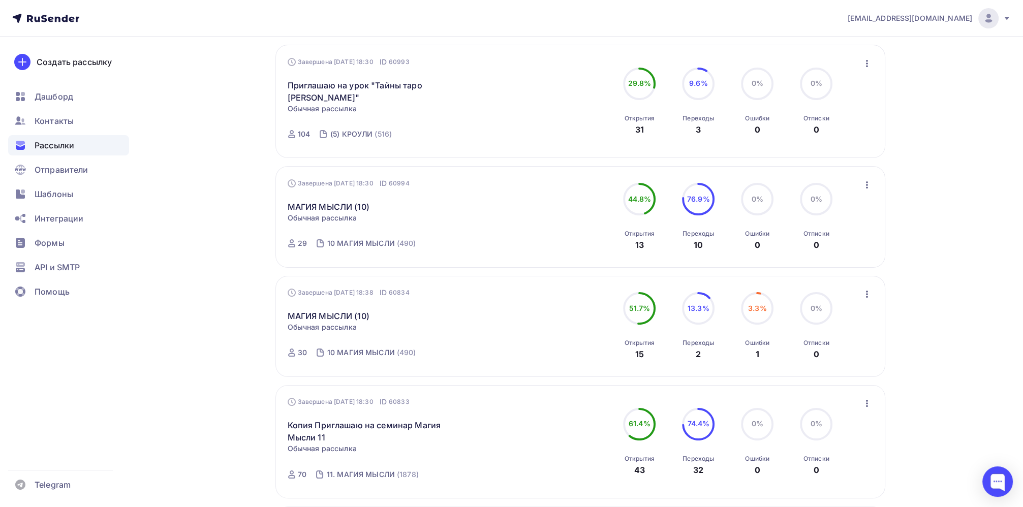
click at [865, 184] on icon "button" at bounding box center [867, 185] width 12 height 12
click at [833, 254] on div "Копировать в новую" at bounding box center [820, 251] width 104 height 12
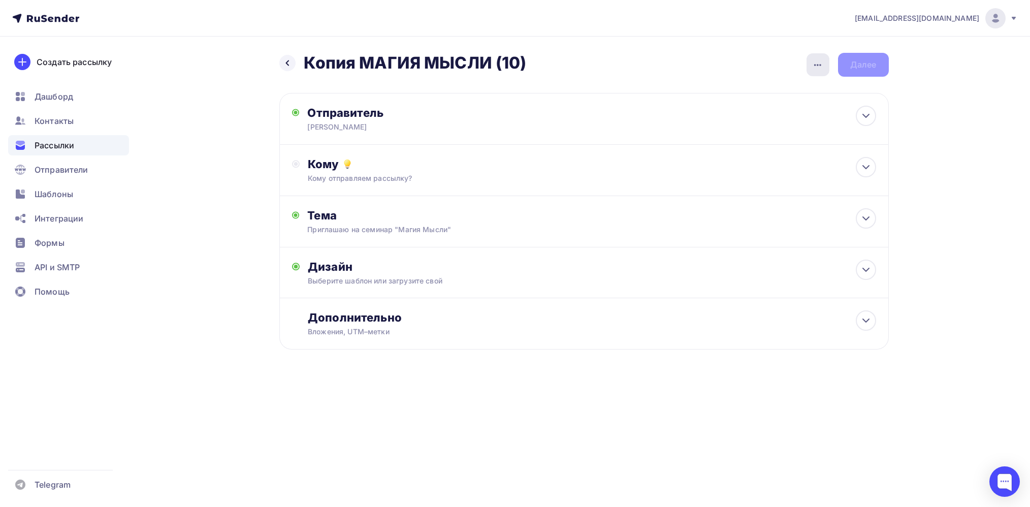
click at [820, 68] on icon "button" at bounding box center [818, 65] width 12 height 12
click at [770, 118] on div "Переименовать рассылку" at bounding box center [764, 116] width 126 height 12
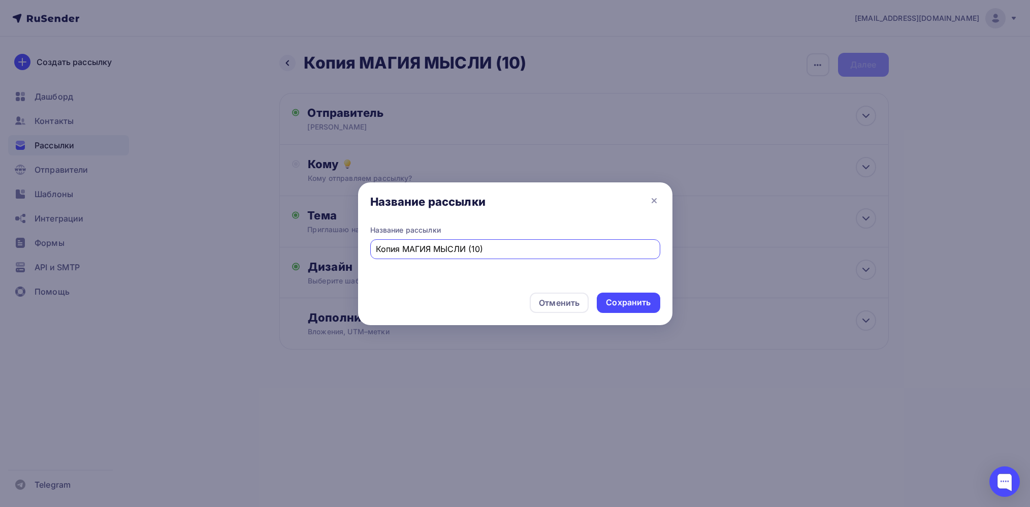
drag, startPoint x: 402, startPoint y: 247, endPoint x: 357, endPoint y: 249, distance: 45.8
click at [357, 249] on div "Название рассылки Название рассылки Копия МАГИЯ МЫСЛИ (10) Отменить Сохранить" at bounding box center [515, 253] width 1030 height 507
click at [454, 250] on input "МАГИЯ МЫСЛИ (10)" at bounding box center [515, 249] width 278 height 12
type input "МАГИЯ МЫСЛИ (12)"
click at [634, 302] on div "Сохранить" at bounding box center [628, 303] width 45 height 12
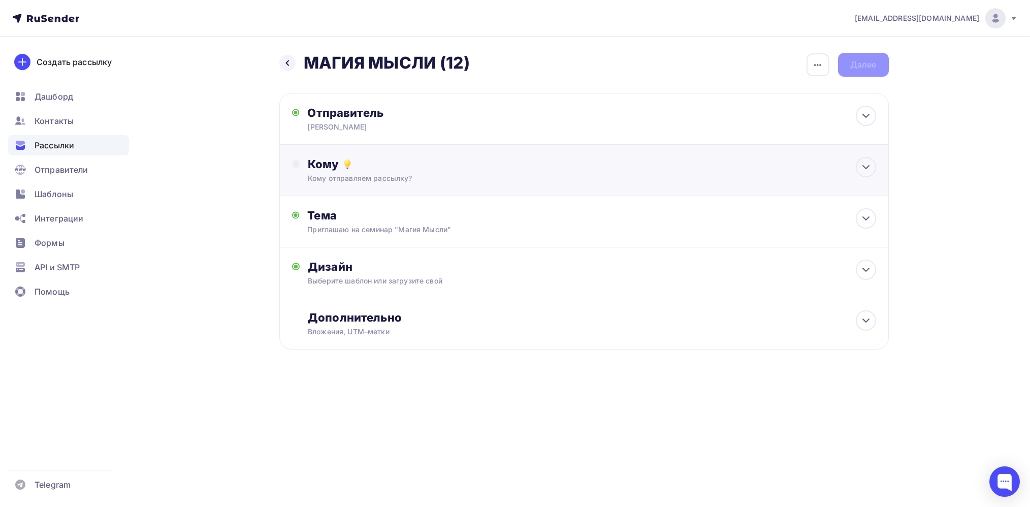
click at [327, 168] on div "Кому" at bounding box center [592, 164] width 568 height 14
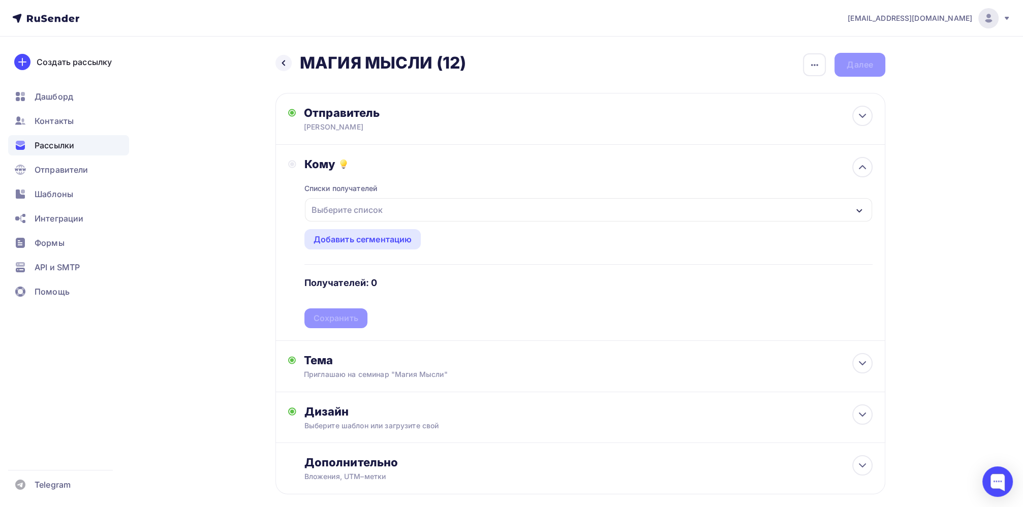
click at [353, 210] on div "Выберите список" at bounding box center [346, 210] width 79 height 18
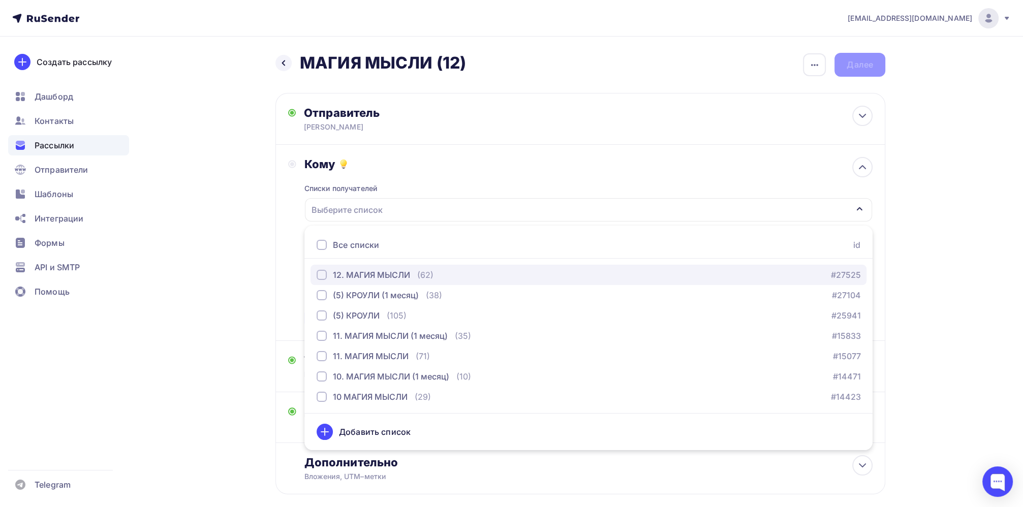
click at [325, 275] on div "button" at bounding box center [321, 275] width 10 height 10
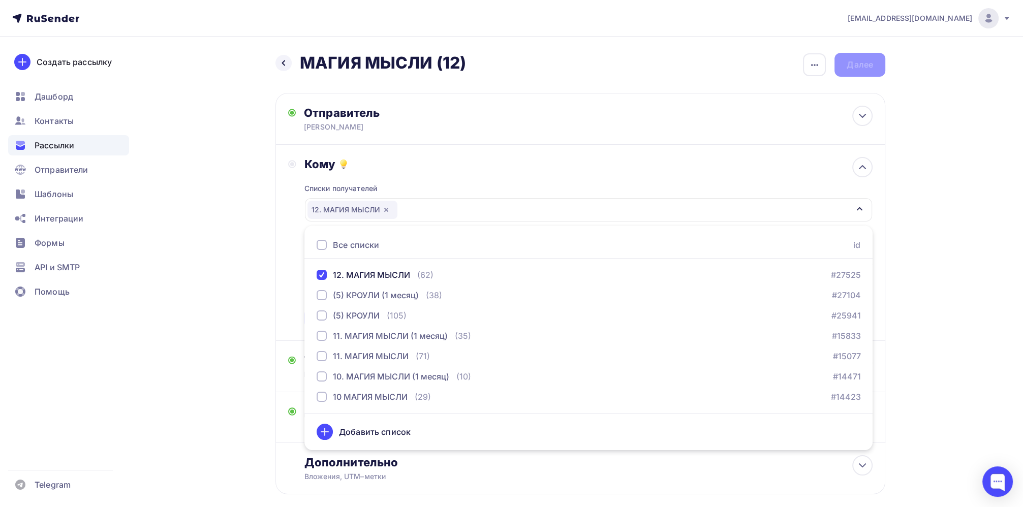
click at [296, 221] on div "Кому Списки получателей 12. МАГИЯ МЫСЛИ Все списки id 12. МАГИЯ МЫСЛИ (62) #275…" at bounding box center [580, 242] width 584 height 171
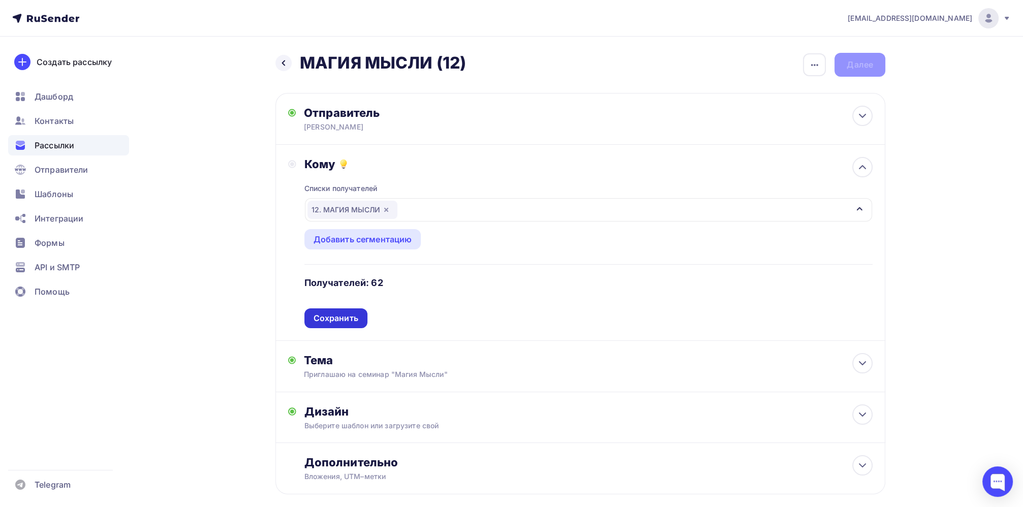
click at [356, 321] on div "Сохранить" at bounding box center [335, 318] width 45 height 12
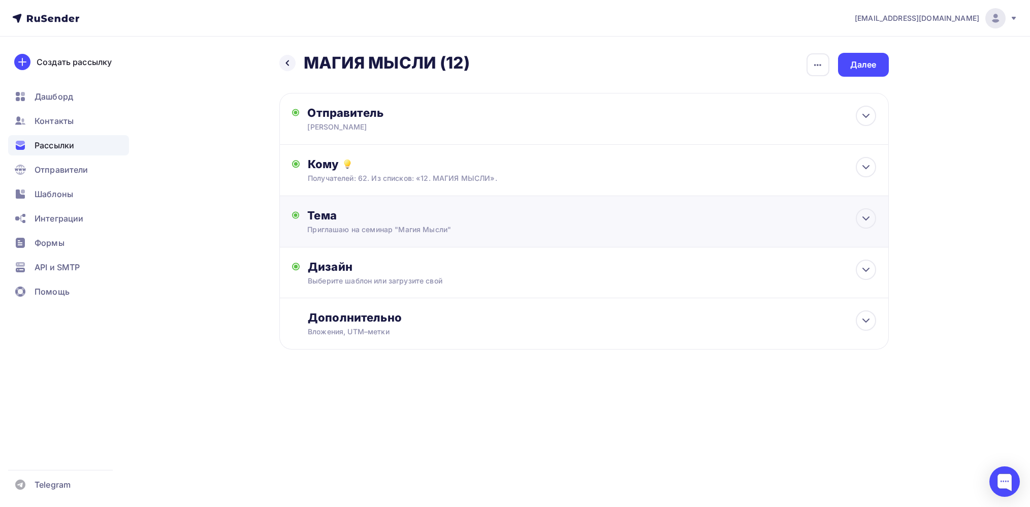
click at [320, 216] on div "Тема" at bounding box center [407, 215] width 201 height 14
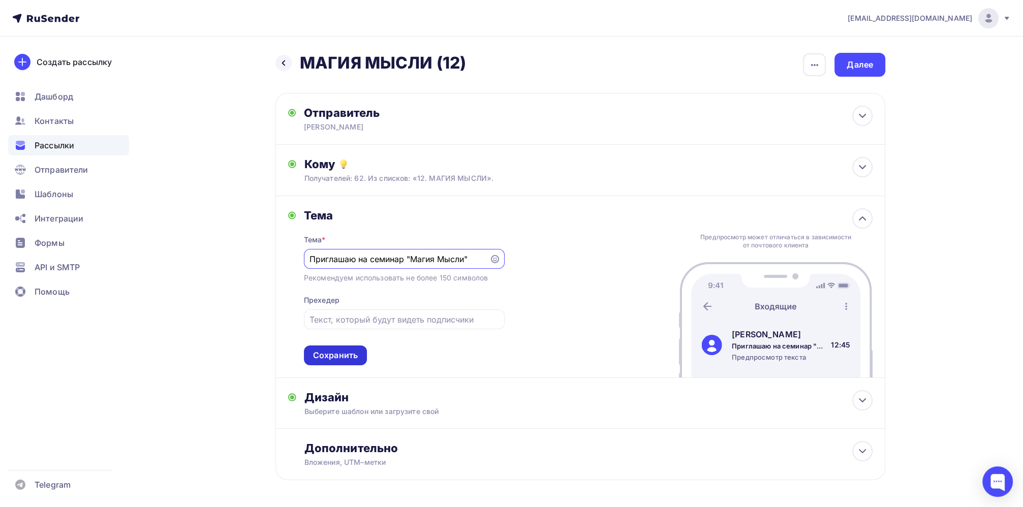
click at [333, 356] on div "Сохранить" at bounding box center [335, 355] width 45 height 12
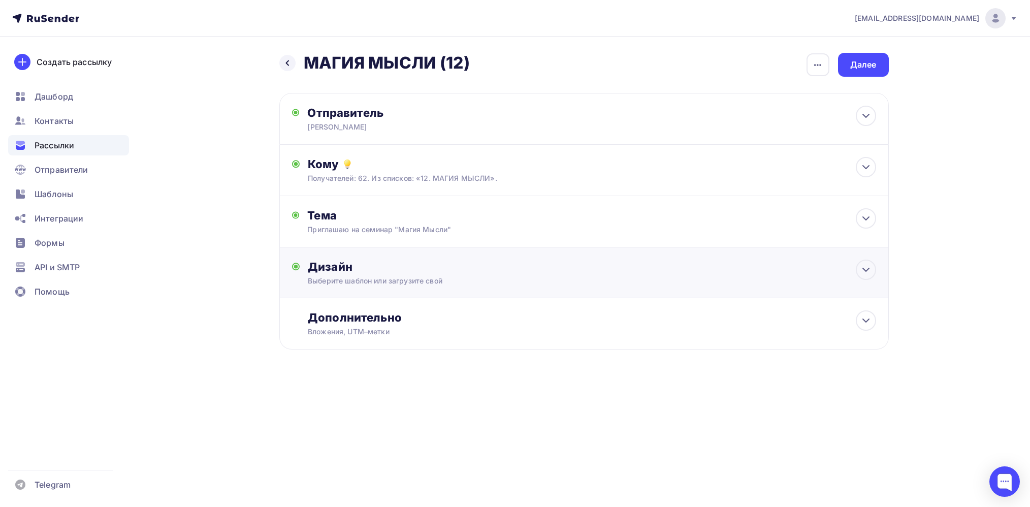
click at [331, 265] on div "Дизайн" at bounding box center [592, 267] width 568 height 14
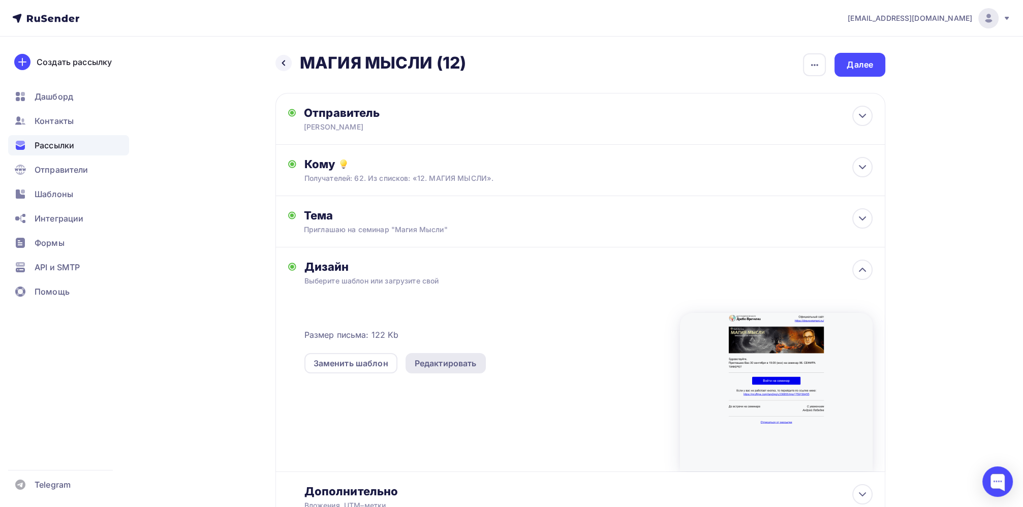
click at [447, 368] on div "Редактировать" at bounding box center [446, 363] width 62 height 12
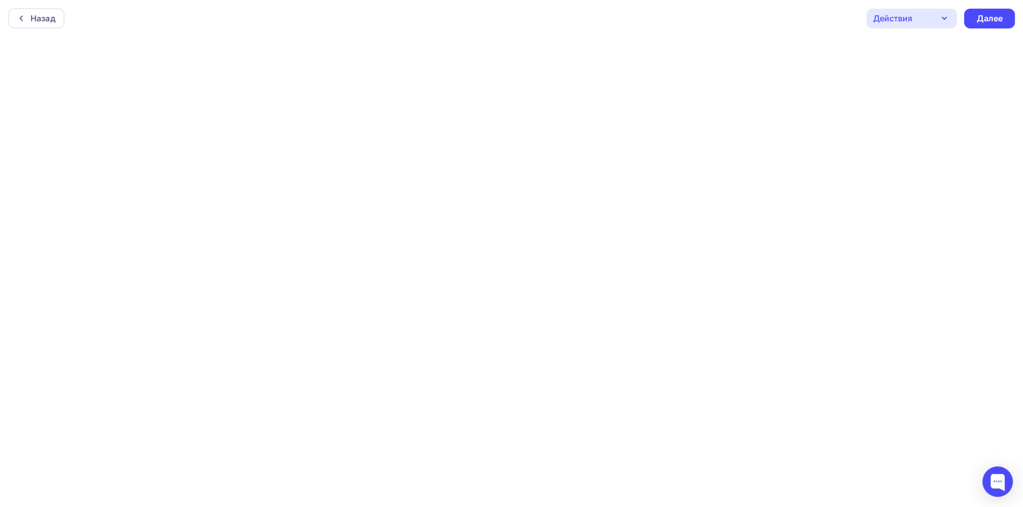
click at [933, 17] on div "Действия" at bounding box center [911, 19] width 90 height 20
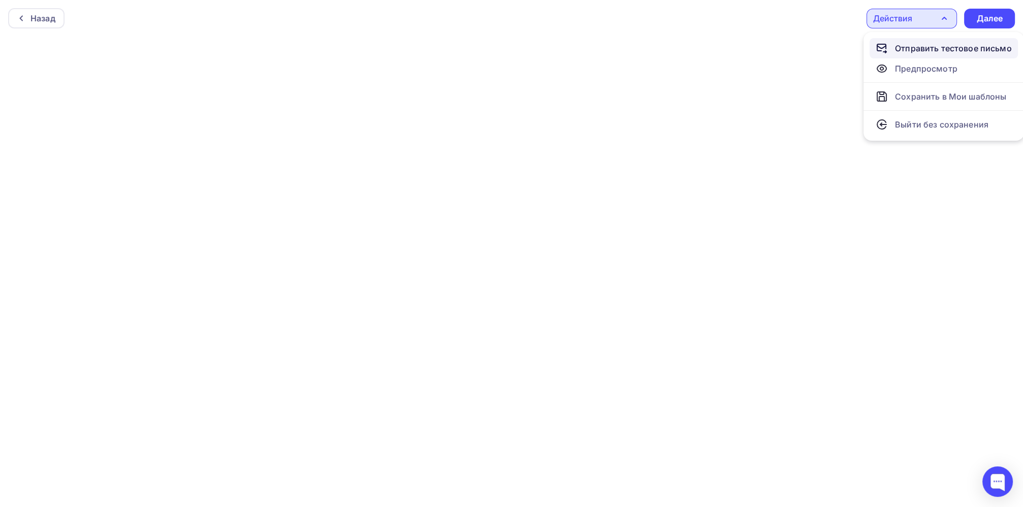
click at [918, 44] on div "Отправить тестовое письмо" at bounding box center [953, 48] width 117 height 12
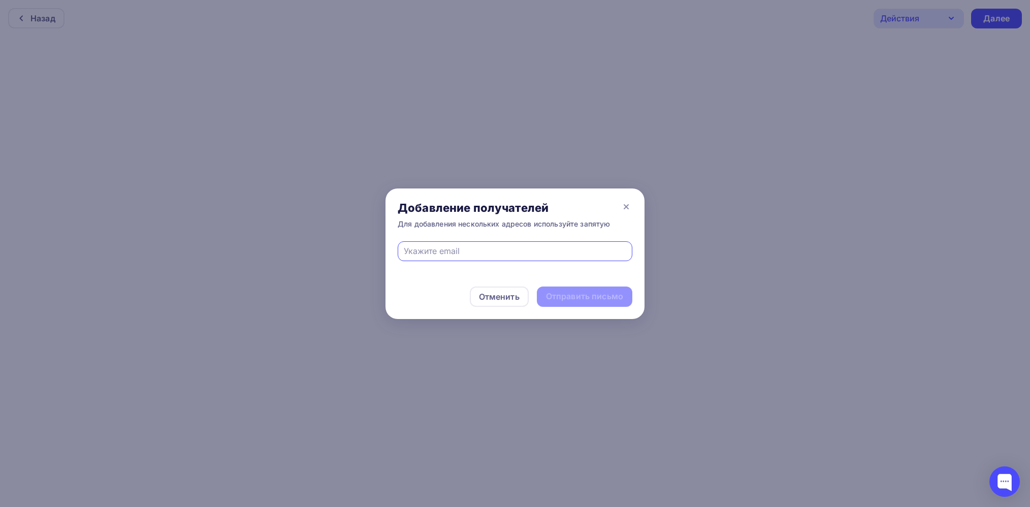
click at [484, 246] on input "text" at bounding box center [515, 251] width 223 height 12
type input "[EMAIL_ADDRESS][DOMAIN_NAME]"
click at [593, 298] on div "Отправить письмо" at bounding box center [584, 297] width 77 height 12
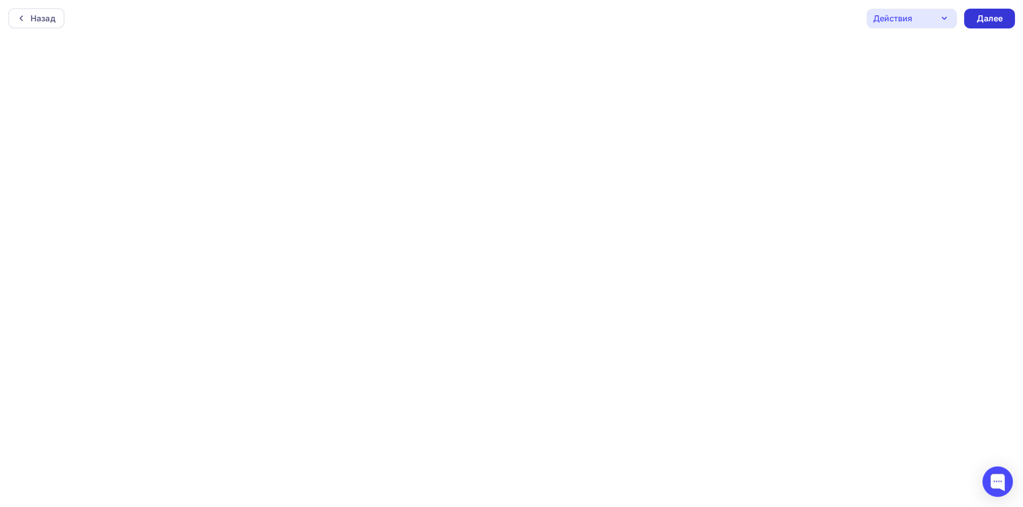
click at [992, 19] on div "Далее" at bounding box center [989, 19] width 26 height 12
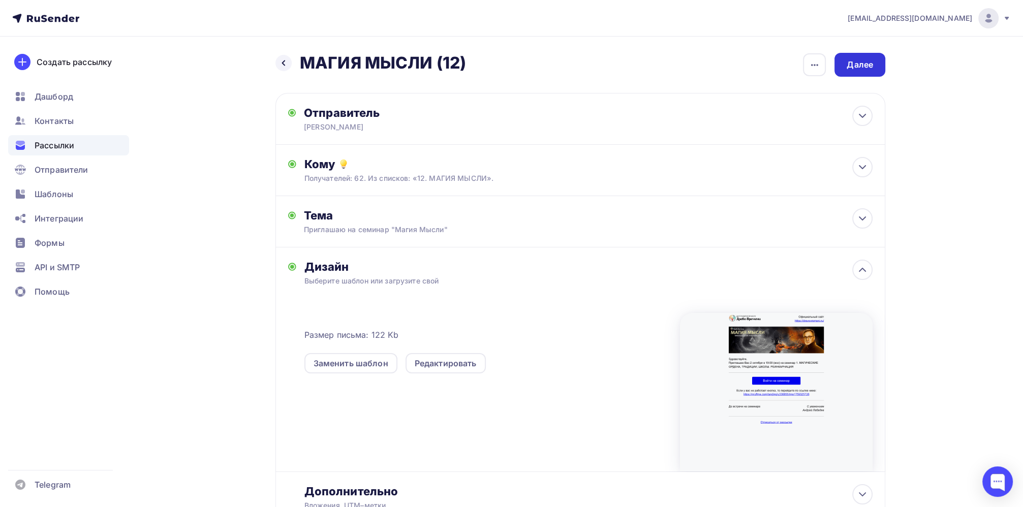
click at [858, 67] on div "Далее" at bounding box center [859, 65] width 26 height 12
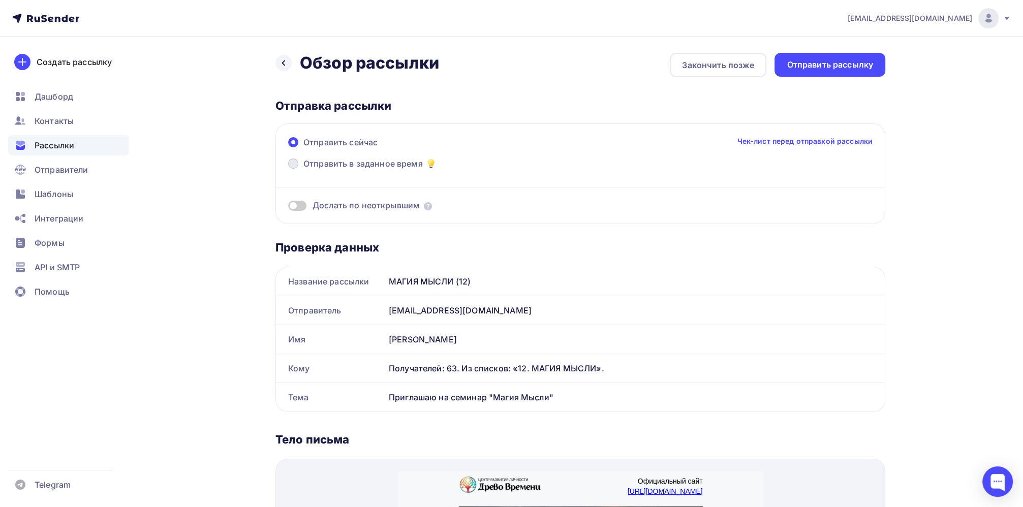
click at [291, 159] on span at bounding box center [293, 163] width 10 height 10
click at [303, 170] on input "Отправить в заданное время" at bounding box center [303, 170] width 0 height 0
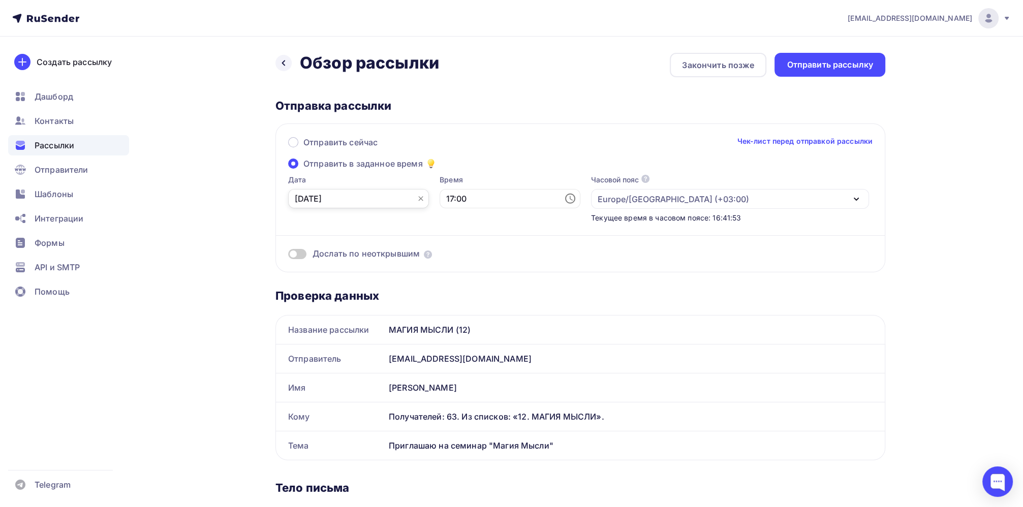
click at [336, 194] on input "[DATE]" at bounding box center [358, 198] width 141 height 19
click at [347, 241] on th "чт" at bounding box center [351, 237] width 16 height 16
click at [332, 257] on div "1" at bounding box center [335, 253] width 16 height 9
click at [455, 189] on input "17:00" at bounding box center [509, 198] width 141 height 19
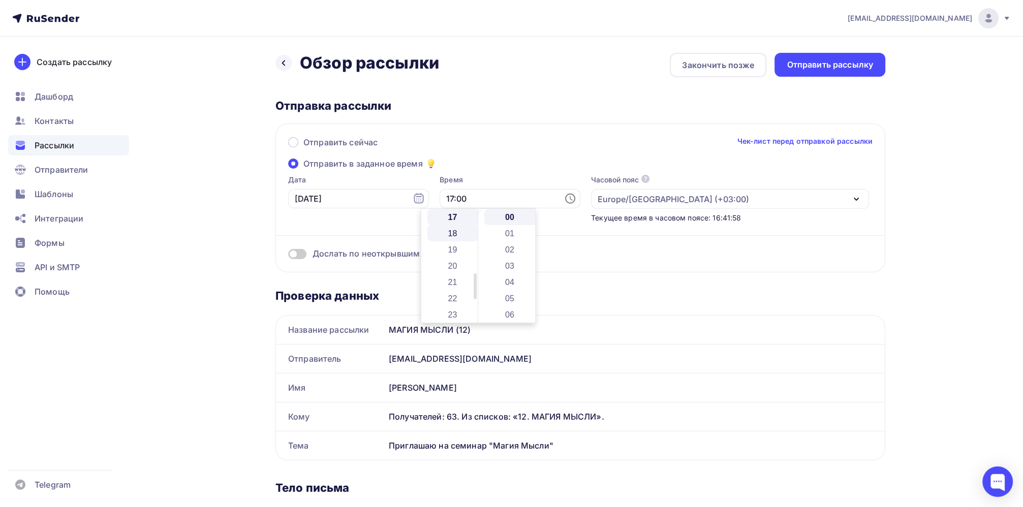
click at [454, 236] on li "18" at bounding box center [453, 233] width 52 height 16
click at [512, 248] on li "30" at bounding box center [510, 247] width 52 height 16
type input "18:30"
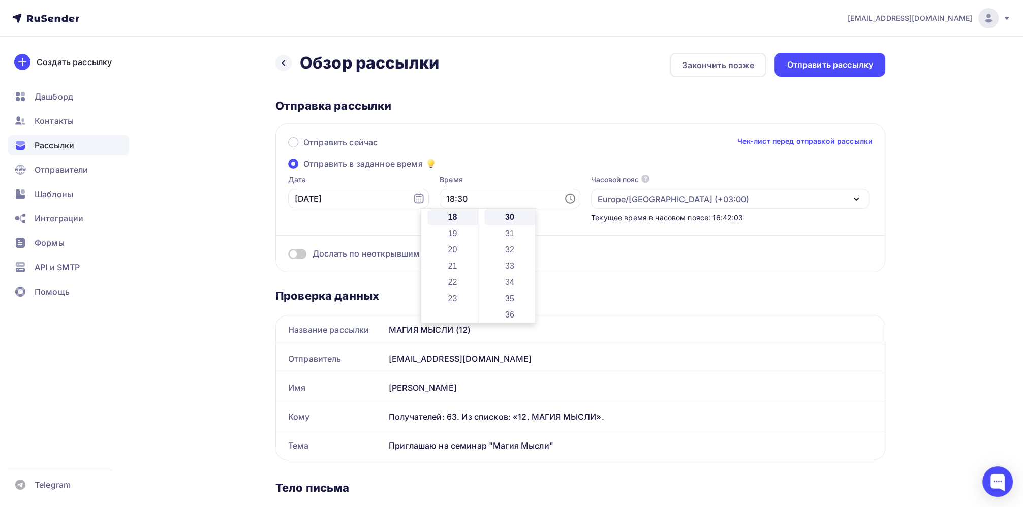
click at [493, 173] on div "Отправить сейчас Чек-лист перед отправкой рассылки Отправить в заданное время Д…" at bounding box center [580, 197] width 610 height 149
click at [815, 66] on div "Отправить рассылку" at bounding box center [829, 65] width 86 height 12
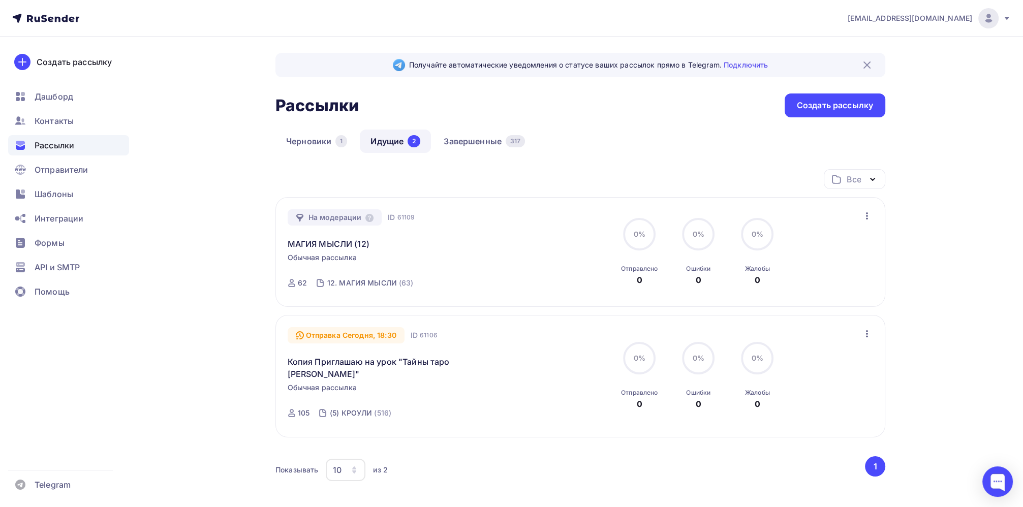
click at [869, 332] on icon "button" at bounding box center [867, 334] width 12 height 12
click at [834, 379] on div "Отменить рассылку" at bounding box center [807, 380] width 129 height 12
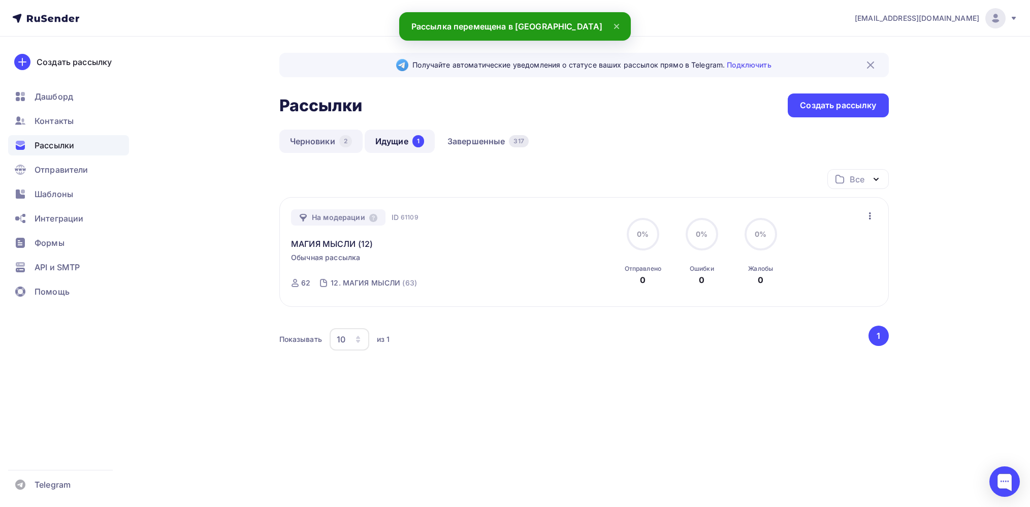
click at [307, 145] on link "Черновики 2" at bounding box center [320, 141] width 83 height 23
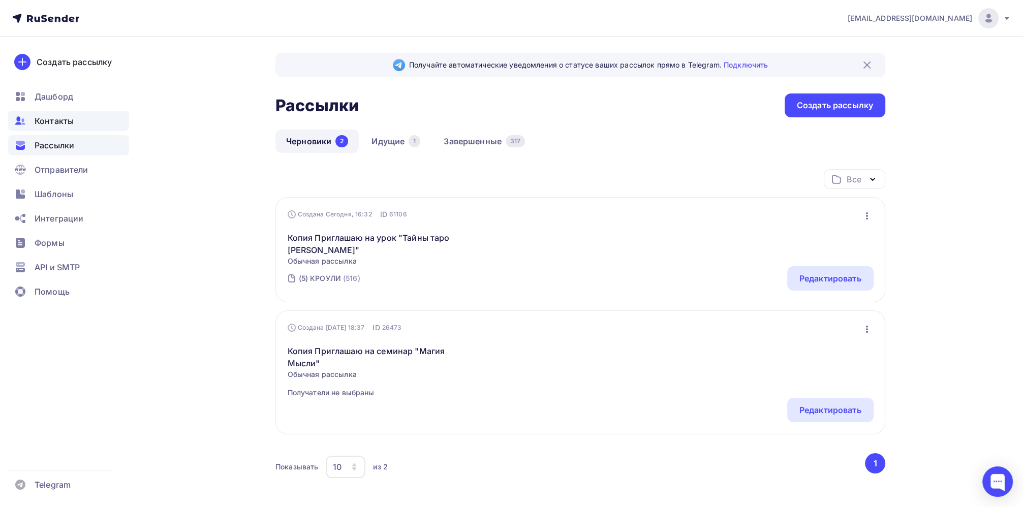
click at [61, 123] on span "Контакты" at bounding box center [54, 121] width 39 height 12
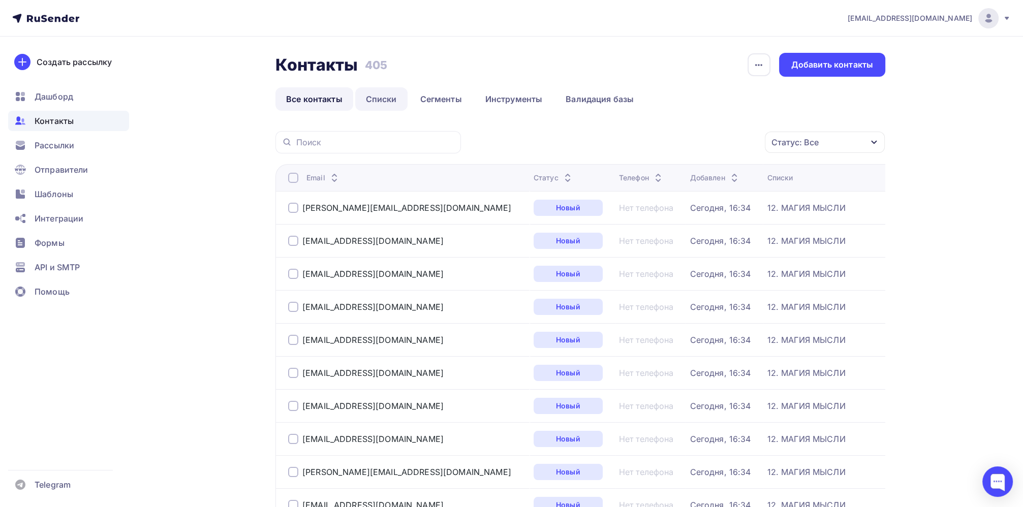
click at [369, 100] on link "Списки" at bounding box center [381, 98] width 52 height 23
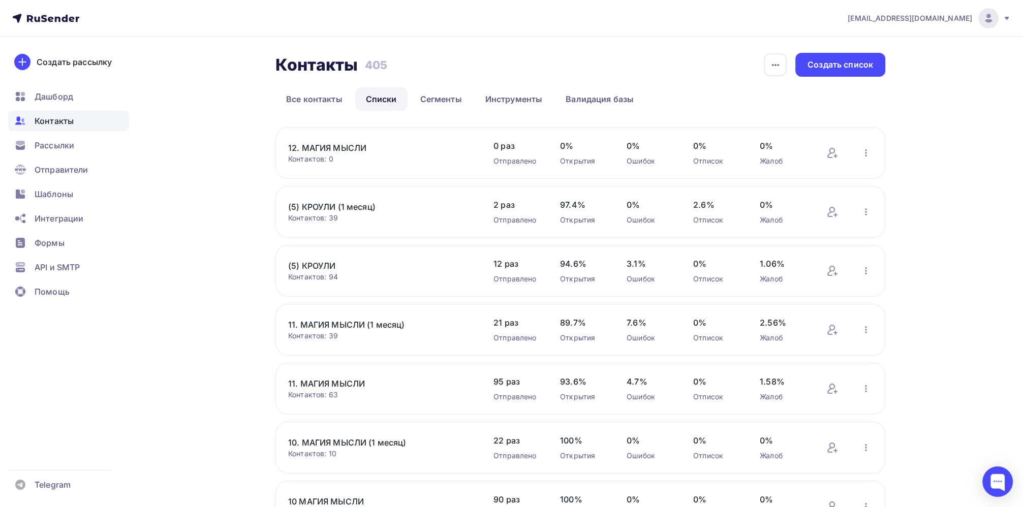
click at [313, 267] on link "(5) КРОУЛИ" at bounding box center [374, 266] width 173 height 12
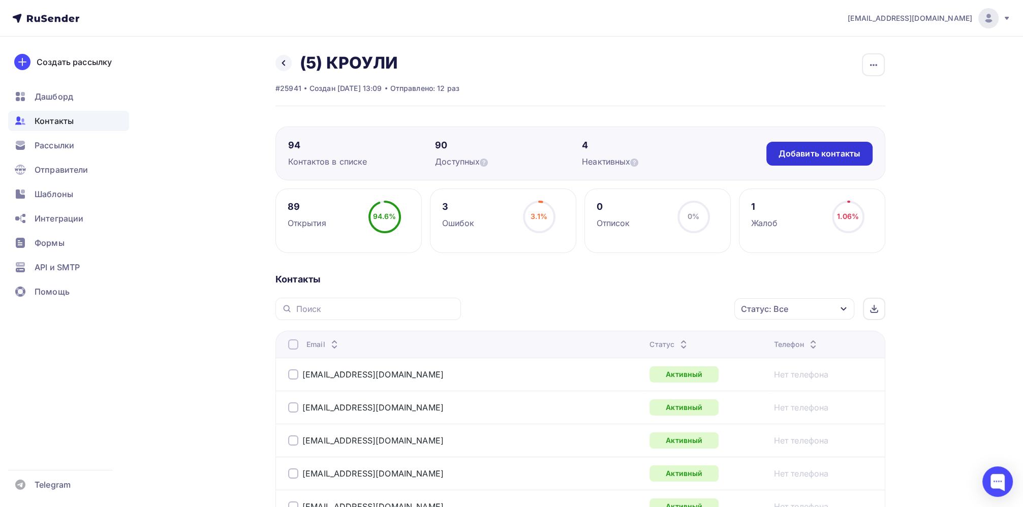
click at [812, 160] on div "Добавить контакты" at bounding box center [819, 154] width 106 height 24
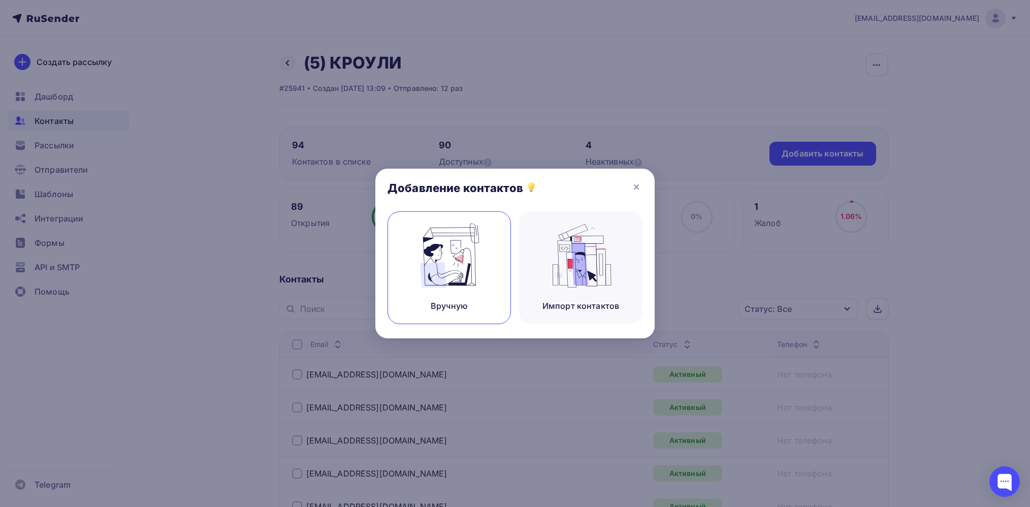
click at [434, 288] on div "Вручную" at bounding box center [449, 267] width 123 height 113
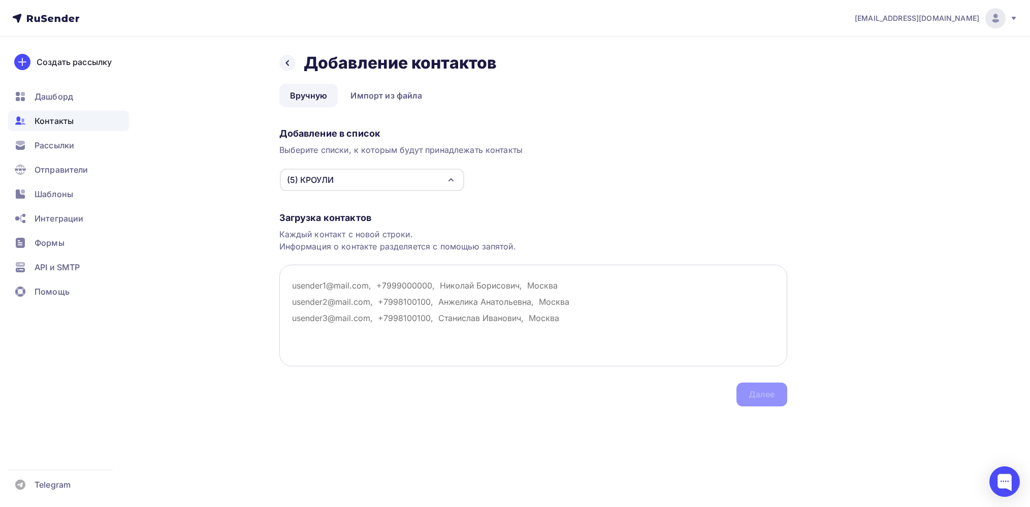
click at [316, 287] on textarea at bounding box center [533, 316] width 508 height 102
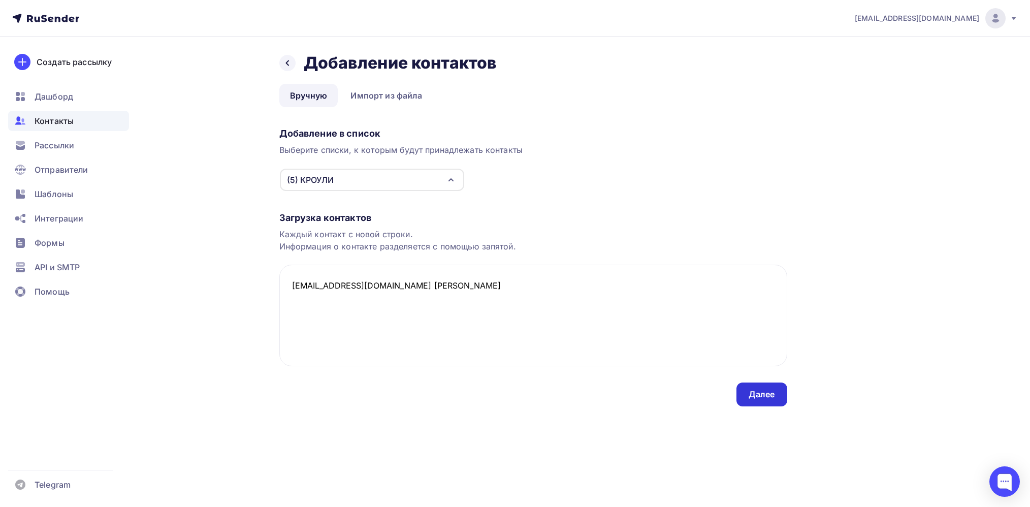
type textarea "[EMAIL_ADDRESS][DOMAIN_NAME] [PERSON_NAME]"
click at [772, 397] on div "Далее" at bounding box center [762, 395] width 26 height 12
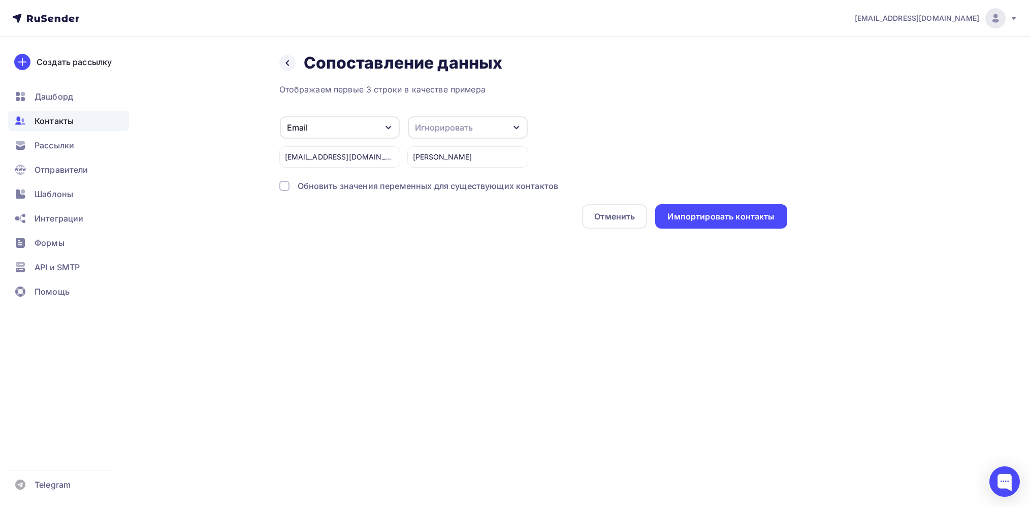
click at [498, 124] on div "Игнорировать" at bounding box center [468, 127] width 120 height 22
click at [433, 125] on div "Имя" at bounding box center [449, 123] width 59 height 12
click at [737, 220] on div "Импортировать контакты" at bounding box center [720, 217] width 107 height 12
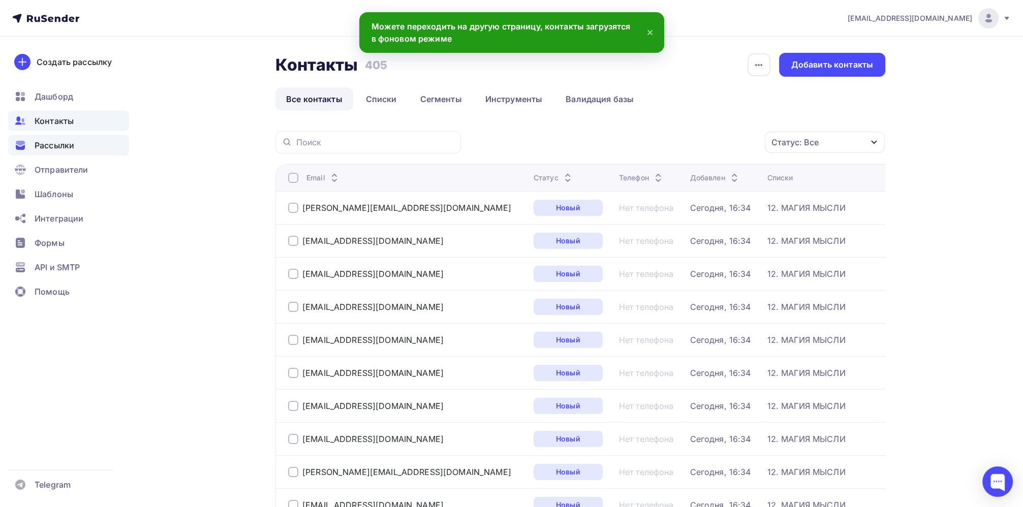
click at [41, 143] on span "Рассылки" at bounding box center [55, 145] width 40 height 12
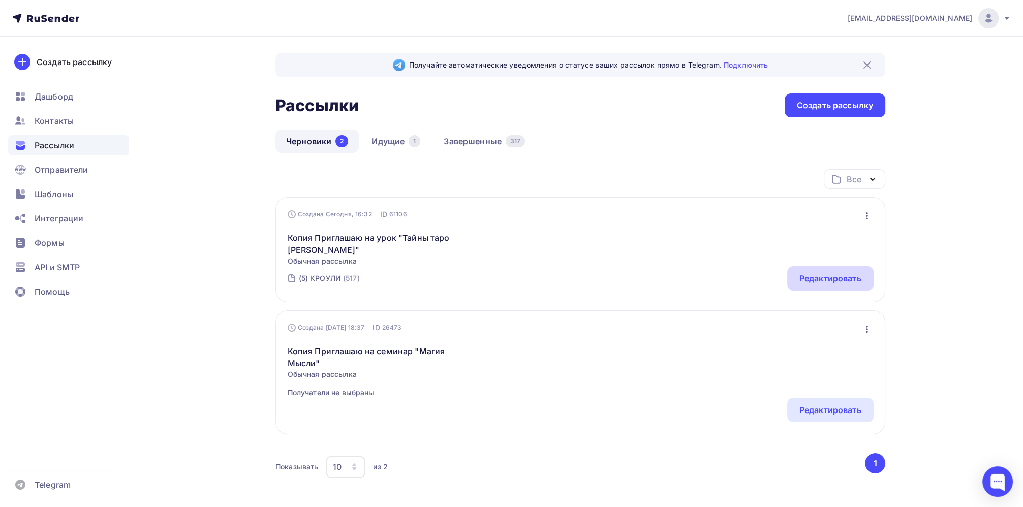
click at [837, 278] on div "Редактировать" at bounding box center [830, 278] width 62 height 12
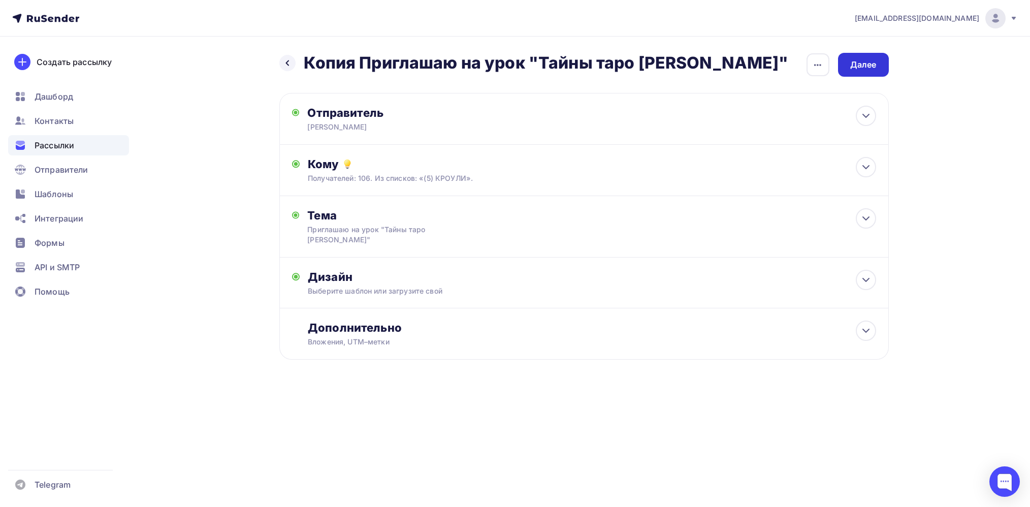
click at [871, 72] on div "Далее" at bounding box center [863, 65] width 51 height 24
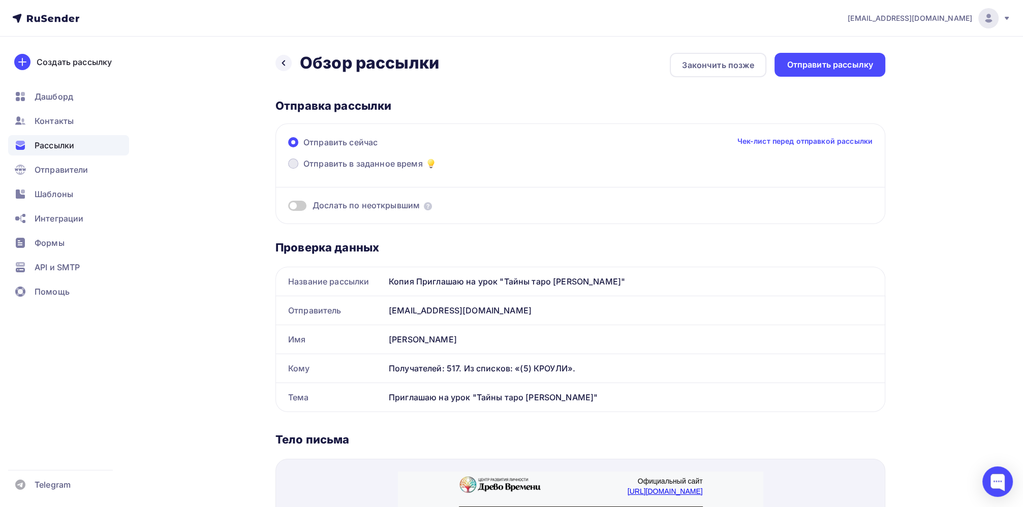
click at [294, 164] on span at bounding box center [293, 163] width 10 height 10
click at [303, 170] on input "Отправить в заданное время" at bounding box center [303, 170] width 0 height 0
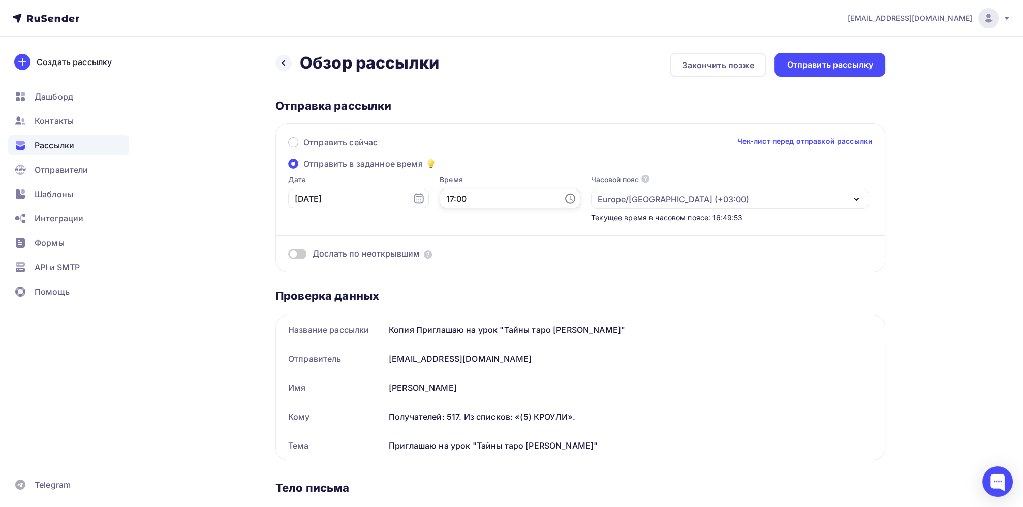
click at [450, 197] on input "17:00" at bounding box center [509, 198] width 141 height 19
click at [448, 238] on li "18" at bounding box center [453, 233] width 52 height 16
click at [508, 249] on li "30" at bounding box center [510, 247] width 52 height 16
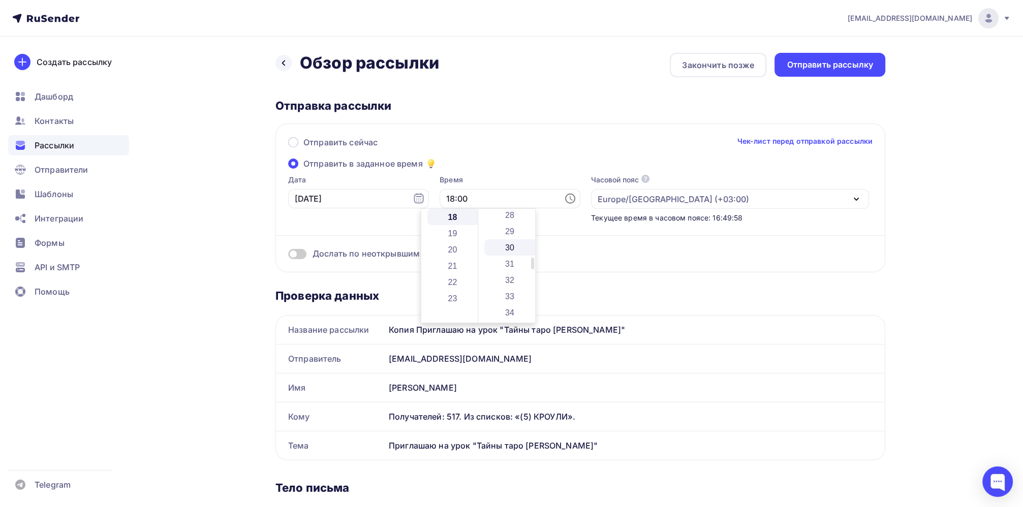
type input "18:30"
click at [508, 157] on div "Отправить сейчас Чек-лист перед отправкой рассылки Отправить в заданное время Д…" at bounding box center [580, 197] width 610 height 149
click at [830, 69] on div "Отправить рассылку" at bounding box center [829, 65] width 86 height 12
